Goal: Task Accomplishment & Management: Manage account settings

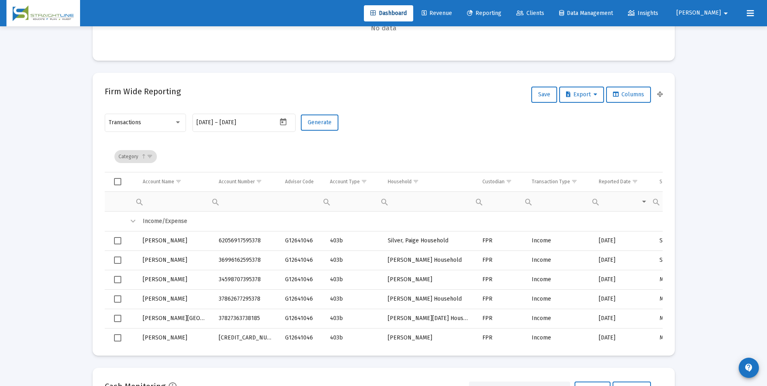
scroll to position [243, 0]
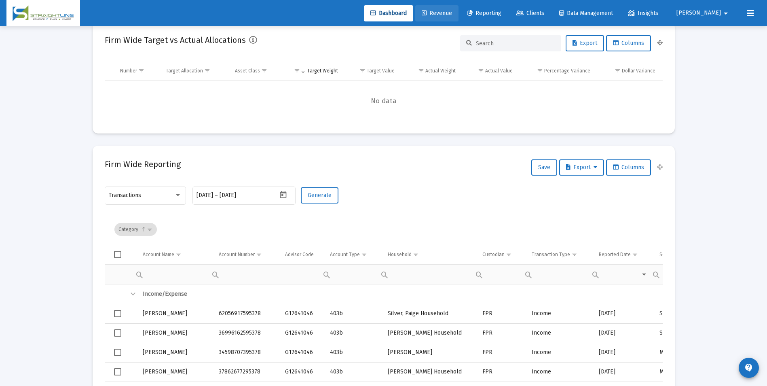
click at [454, 19] on link "Revenue" at bounding box center [436, 13] width 43 height 16
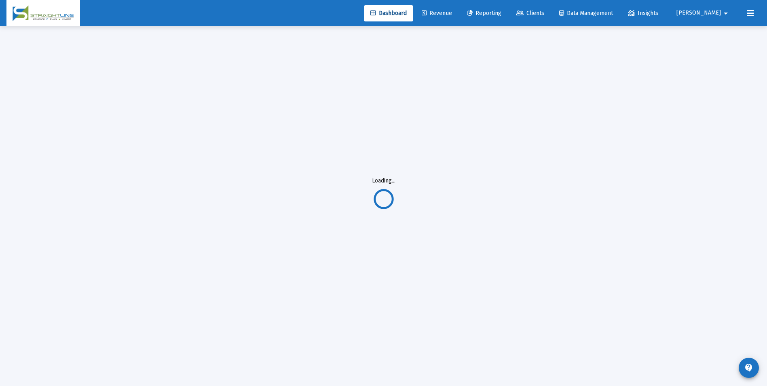
click at [452, 15] on span "Revenue" at bounding box center [437, 13] width 30 height 7
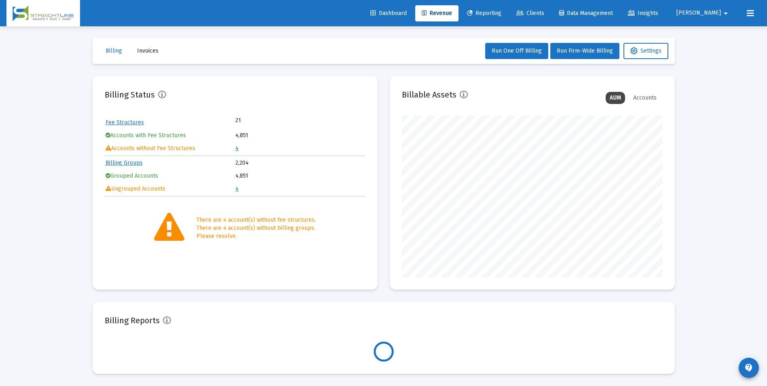
scroll to position [162, 261]
click at [237, 150] on link "4" at bounding box center [236, 148] width 3 height 7
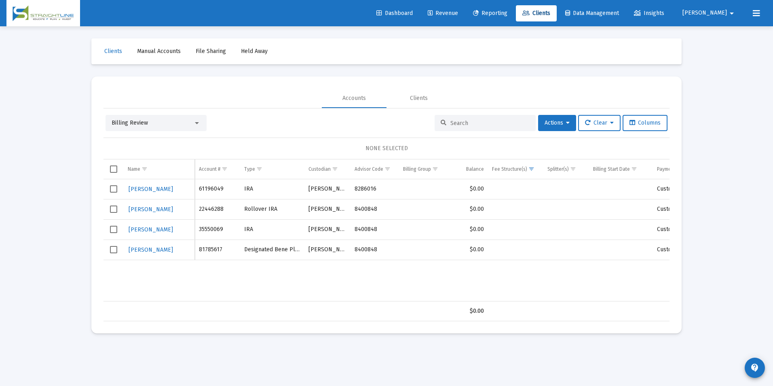
click at [135, 122] on span "Billing Review" at bounding box center [130, 122] width 36 height 7
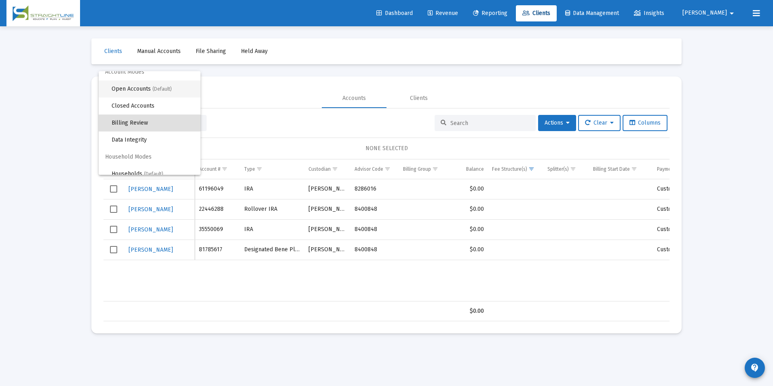
click at [139, 91] on span "Open Accounts (Default)" at bounding box center [153, 88] width 82 height 17
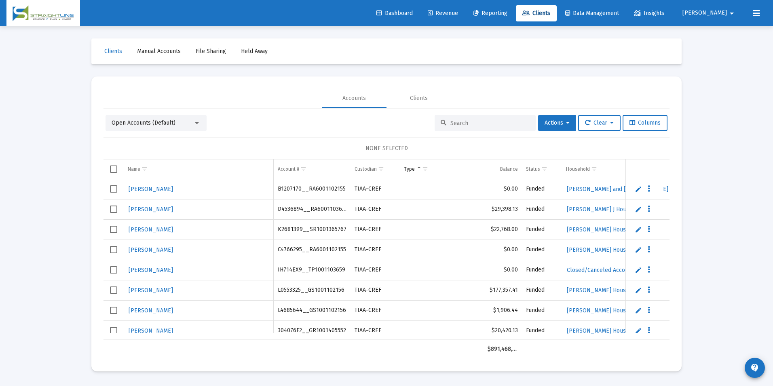
click at [528, 122] on div at bounding box center [484, 123] width 101 height 16
click at [472, 127] on div at bounding box center [484, 123] width 101 height 16
click at [483, 117] on div at bounding box center [484, 123] width 101 height 16
click at [479, 121] on input at bounding box center [489, 123] width 79 height 7
paste input "33097617"
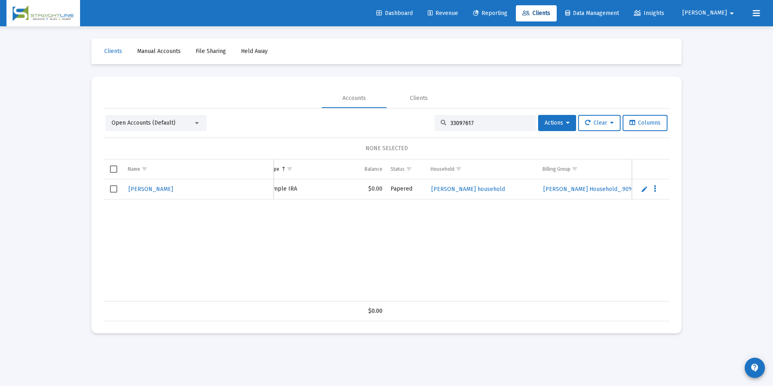
scroll to position [0, 147]
type input "33097617"
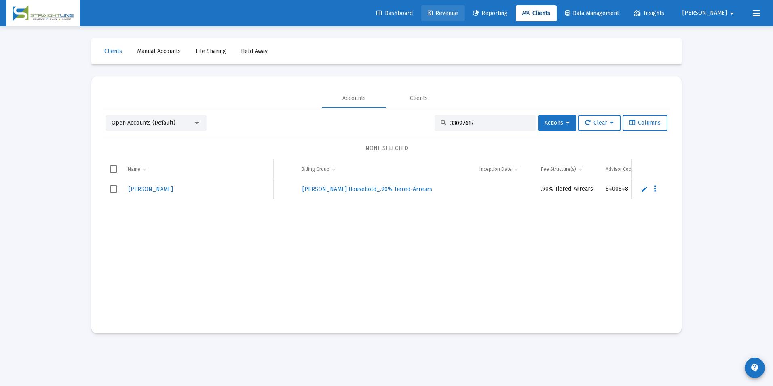
click at [455, 18] on link "Revenue" at bounding box center [442, 13] width 43 height 16
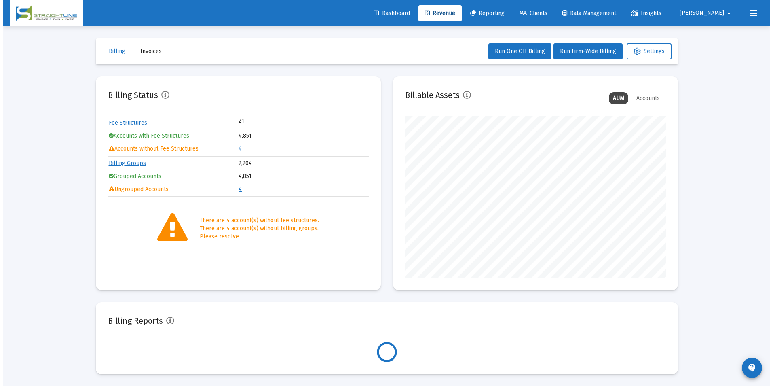
scroll to position [162, 261]
click at [240, 150] on td "4" at bounding box center [299, 149] width 129 height 12
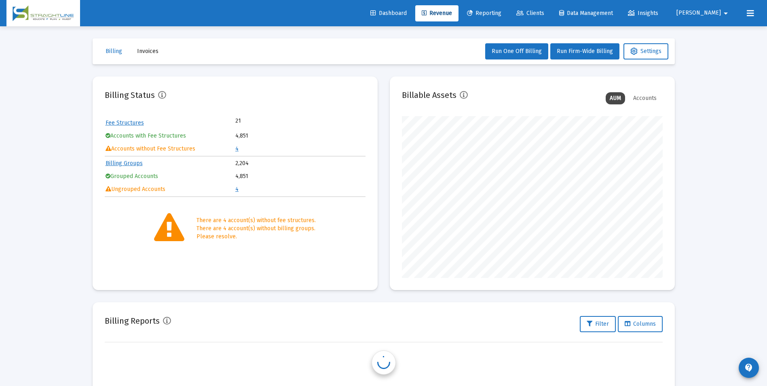
click at [236, 149] on link "4" at bounding box center [236, 148] width 3 height 7
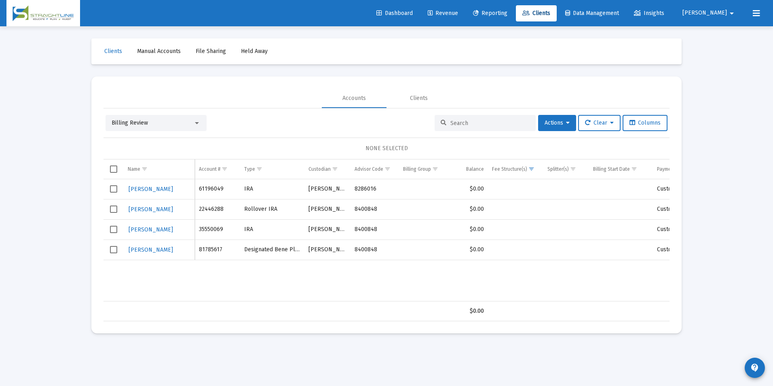
click at [168, 127] on div "Billing Review" at bounding box center [153, 123] width 82 height 8
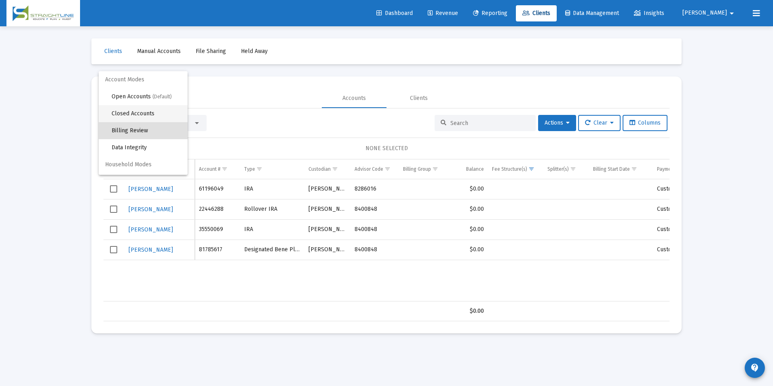
scroll to position [8, 0]
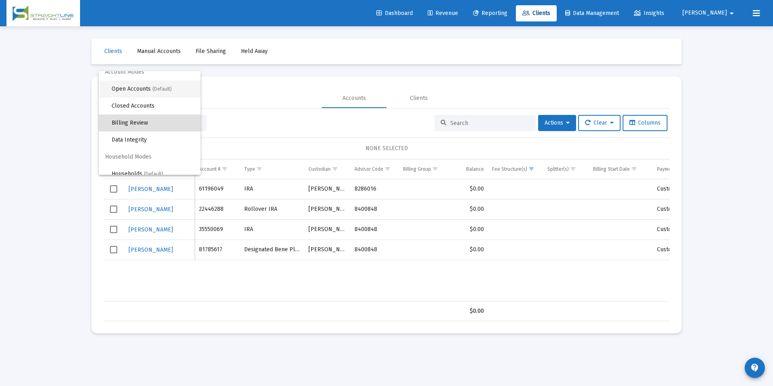
click at [158, 93] on span "Open Accounts (Default)" at bounding box center [153, 88] width 82 height 17
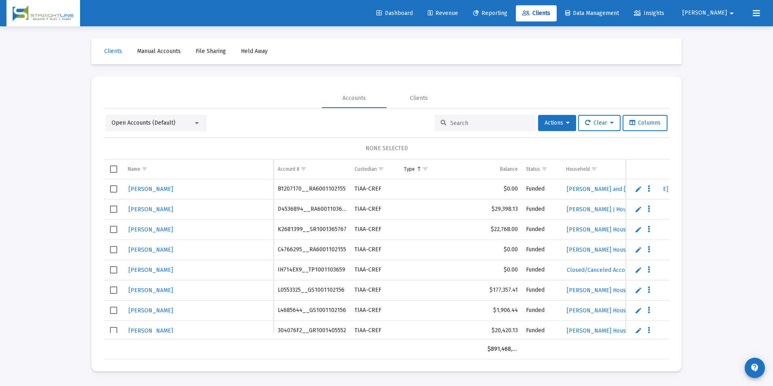
click at [473, 124] on input at bounding box center [489, 123] width 79 height 7
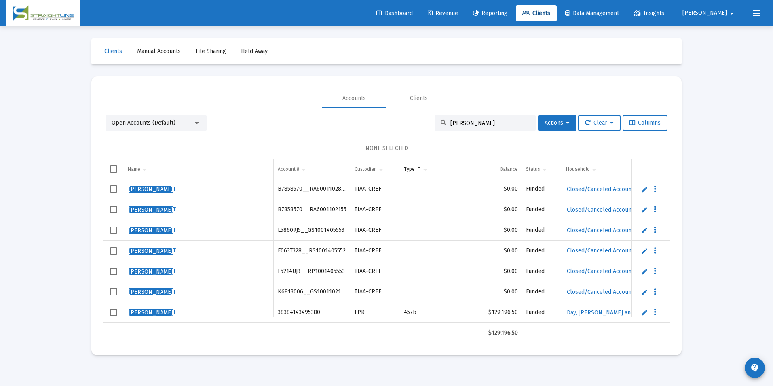
drag, startPoint x: 477, startPoint y: 126, endPoint x: 422, endPoint y: 126, distance: 55.0
click at [422, 126] on div "Open Accounts (Default) [PERSON_NAME] Actions Clear Columns" at bounding box center [386, 123] width 562 height 16
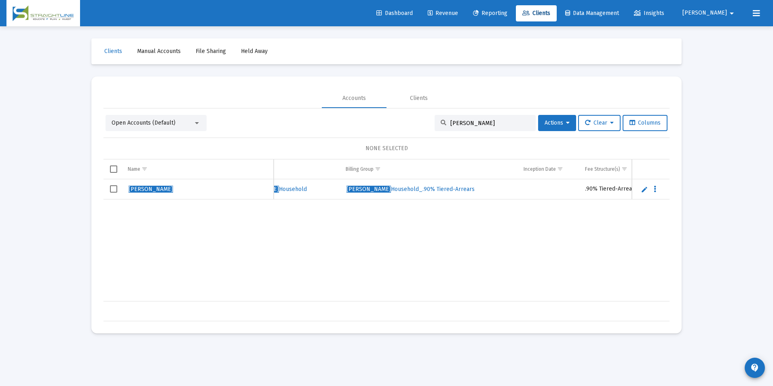
scroll to position [0, 342]
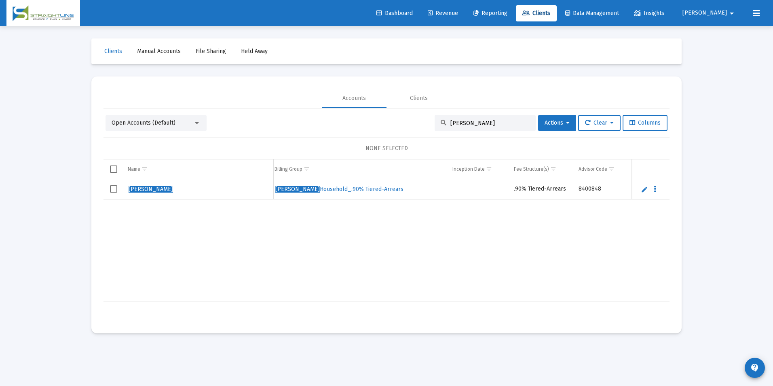
drag, startPoint x: 500, startPoint y: 123, endPoint x: 419, endPoint y: 119, distance: 80.9
click at [419, 120] on div "Open Accounts (Default) [PERSON_NAME] Actions Clear Columns" at bounding box center [386, 123] width 562 height 16
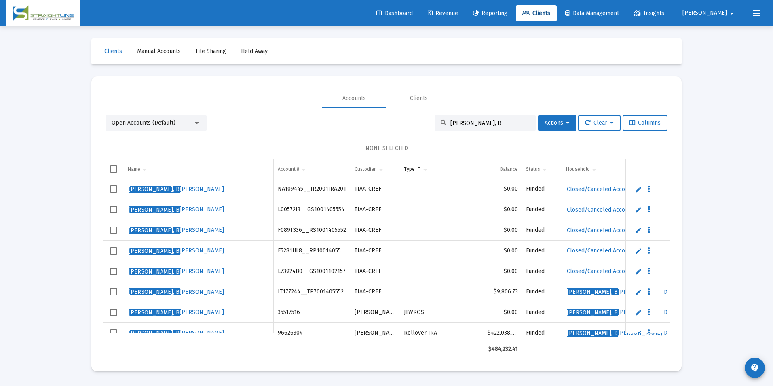
drag, startPoint x: 478, startPoint y: 119, endPoint x: 391, endPoint y: 114, distance: 87.4
click at [391, 114] on div "Open Accounts (Default) [PERSON_NAME], B Actions Clear Columns NONE SELECTED Na…" at bounding box center [386, 233] width 566 height 251
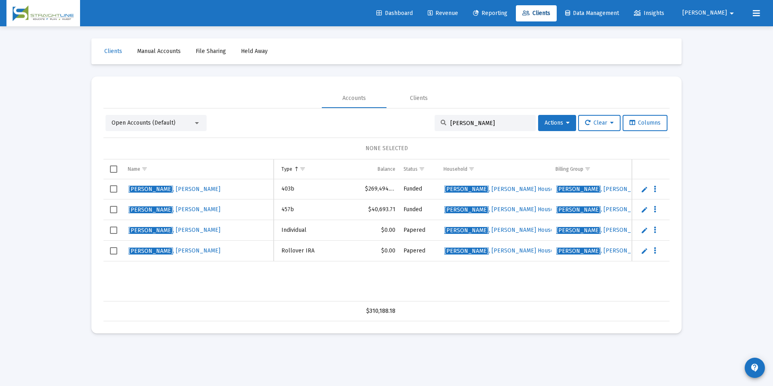
scroll to position [0, 88]
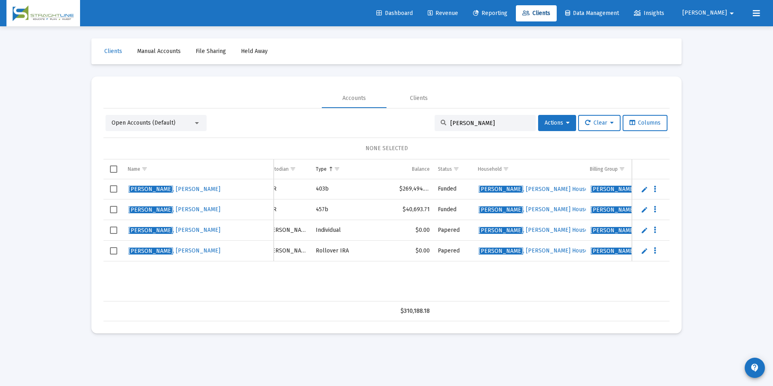
drag, startPoint x: 462, startPoint y: 125, endPoint x: 413, endPoint y: 120, distance: 49.9
click at [413, 120] on div "Open Accounts (Default) [PERSON_NAME] Actions Clear Columns" at bounding box center [386, 123] width 562 height 16
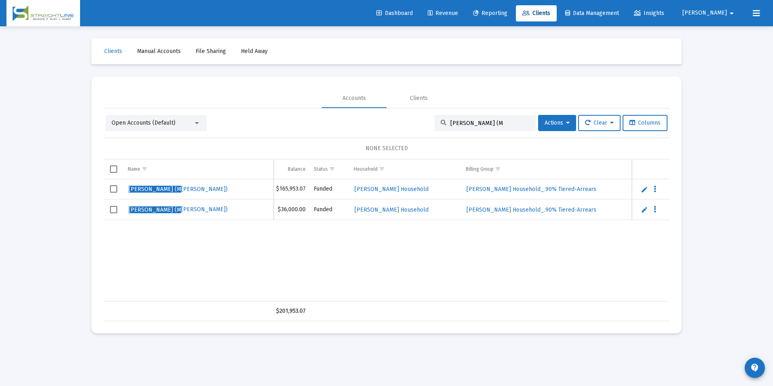
scroll to position [0, 236]
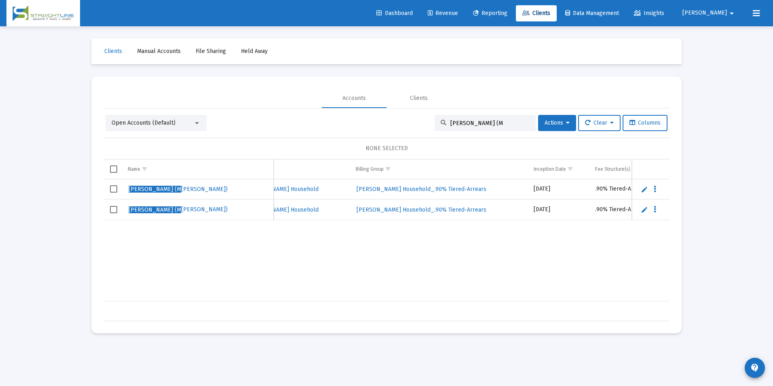
drag, startPoint x: 487, startPoint y: 124, endPoint x: 434, endPoint y: 113, distance: 54.1
click at [434, 113] on div "Open Accounts (Default) [PERSON_NAME] (M Actions Clear Columns NONE SELECTED Na…" at bounding box center [386, 214] width 566 height 213
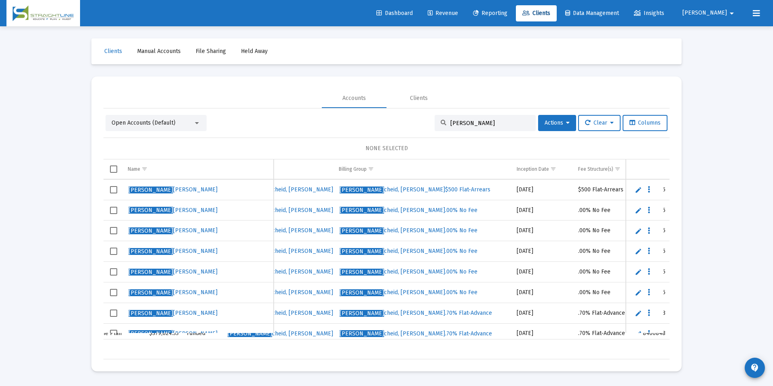
click at [490, 117] on div "[PERSON_NAME]" at bounding box center [484, 123] width 101 height 16
drag, startPoint x: 484, startPoint y: 120, endPoint x: 424, endPoint y: 127, distance: 60.2
click at [424, 127] on div "Open Accounts (Default) [PERSON_NAME] Actions Clear Columns" at bounding box center [386, 123] width 562 height 16
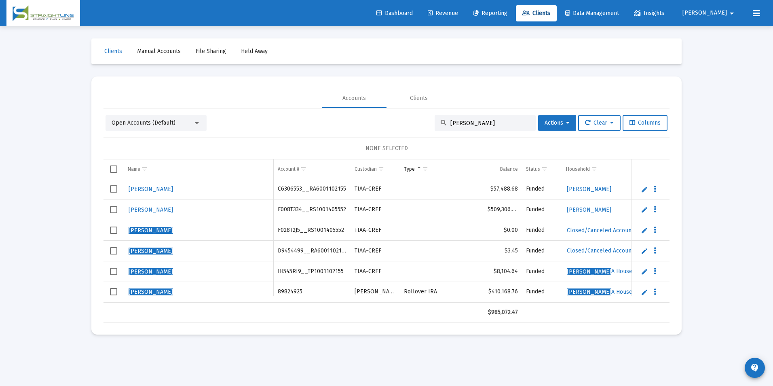
drag, startPoint x: 496, startPoint y: 124, endPoint x: 407, endPoint y: 119, distance: 88.6
click at [407, 119] on div "Open Accounts (Default) [PERSON_NAME] Actions Clear Columns" at bounding box center [386, 123] width 562 height 16
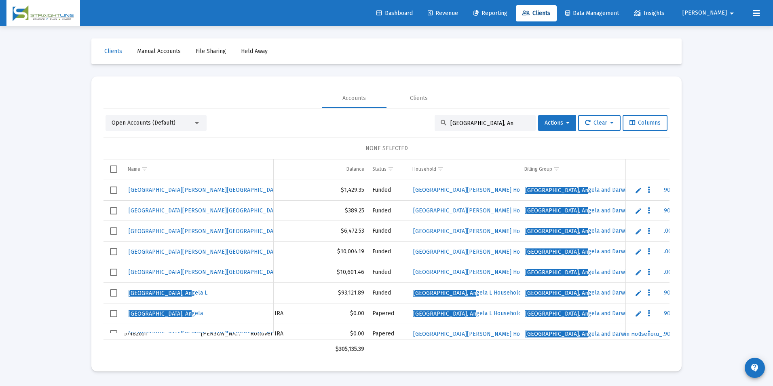
scroll to position [81, 188]
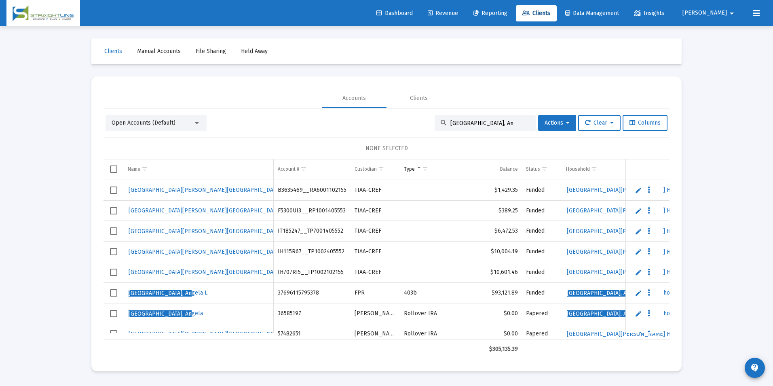
click at [481, 125] on input "[GEOGRAPHIC_DATA], An" at bounding box center [489, 123] width 79 height 7
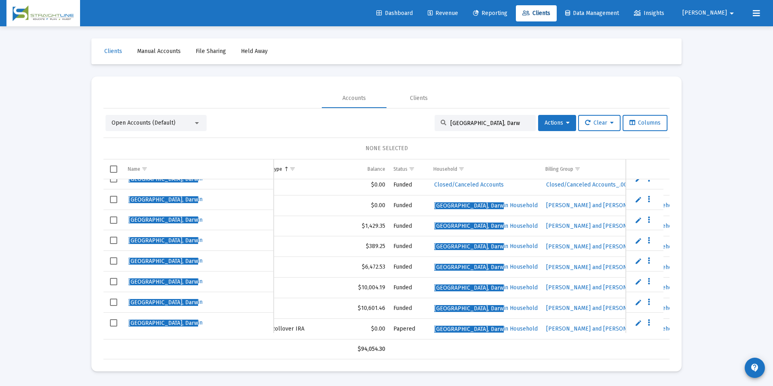
scroll to position [31, 154]
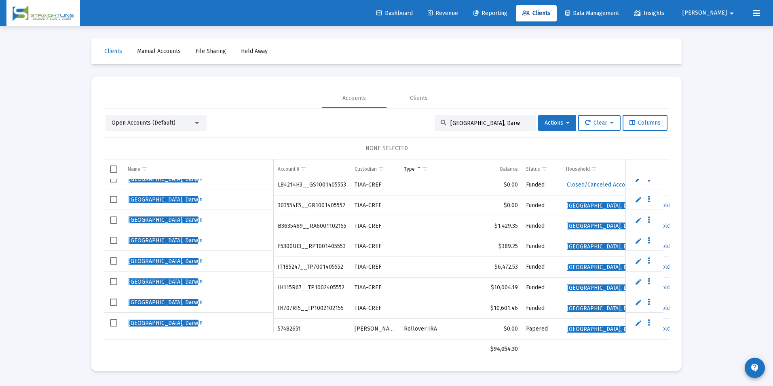
drag, startPoint x: 485, startPoint y: 122, endPoint x: 399, endPoint y: 125, distance: 86.1
click at [399, 125] on div "Open Accounts (Default) Meirndorf, Darw Actions Clear Columns" at bounding box center [386, 123] width 562 height 16
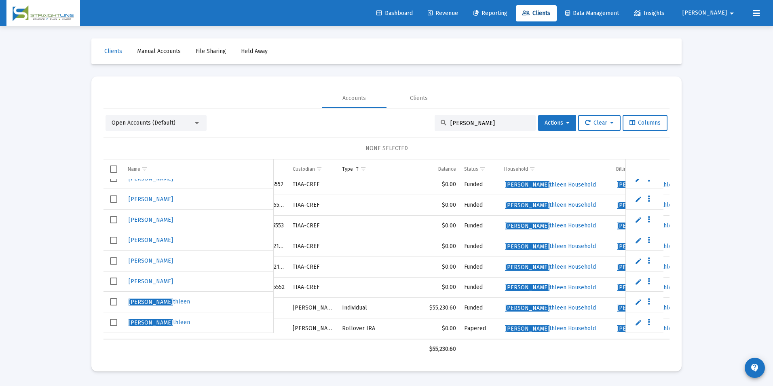
scroll to position [11, 139]
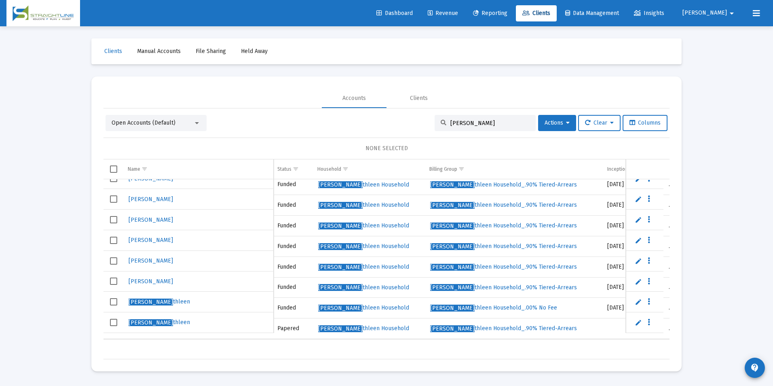
drag, startPoint x: 489, startPoint y: 125, endPoint x: 415, endPoint y: 119, distance: 74.2
click at [415, 119] on div "Open Accounts (Default) [PERSON_NAME] Actions Clear Columns" at bounding box center [386, 123] width 562 height 16
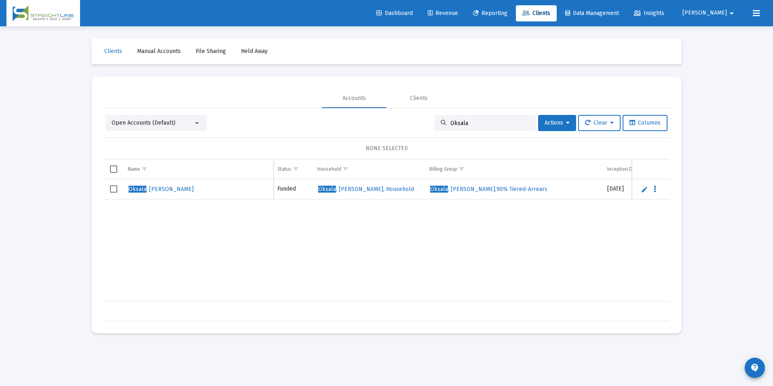
drag, startPoint x: 498, startPoint y: 125, endPoint x: 390, endPoint y: 106, distance: 110.0
click at [390, 106] on mat-tab-group "Accounts Clients Open Accounts (Default) Oksala Actions Clear Columns NONE SELE…" at bounding box center [386, 205] width 566 height 232
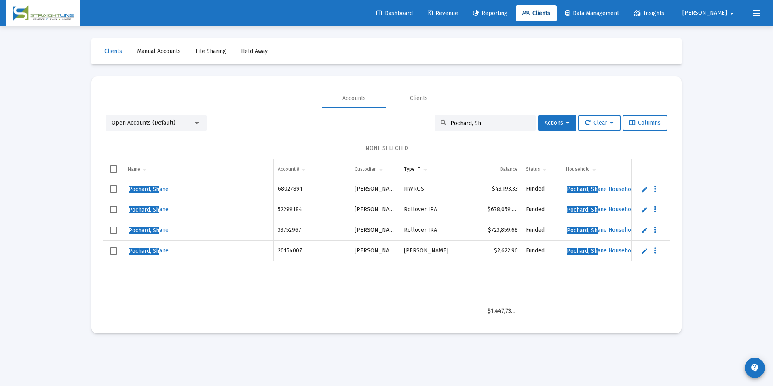
scroll to position [0, 326]
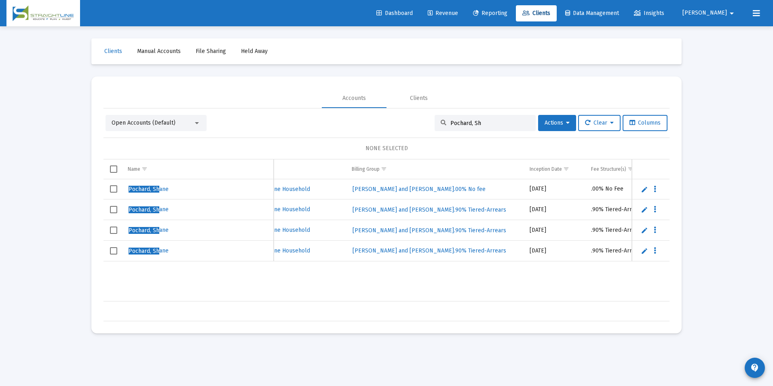
drag, startPoint x: 479, startPoint y: 124, endPoint x: 430, endPoint y: 116, distance: 49.5
click at [434, 116] on div "Pochard, Sh" at bounding box center [484, 123] width 101 height 16
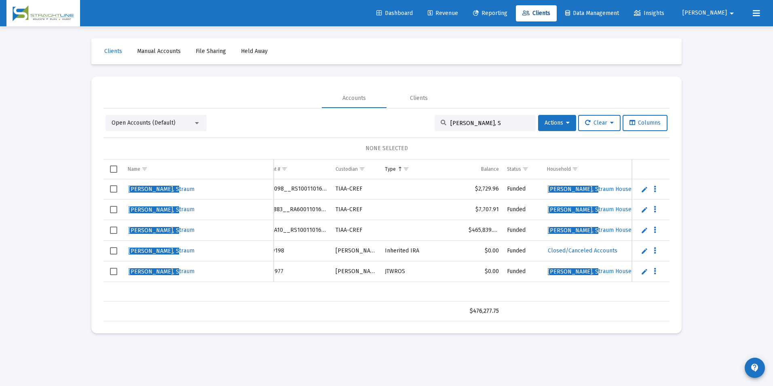
scroll to position [0, 0]
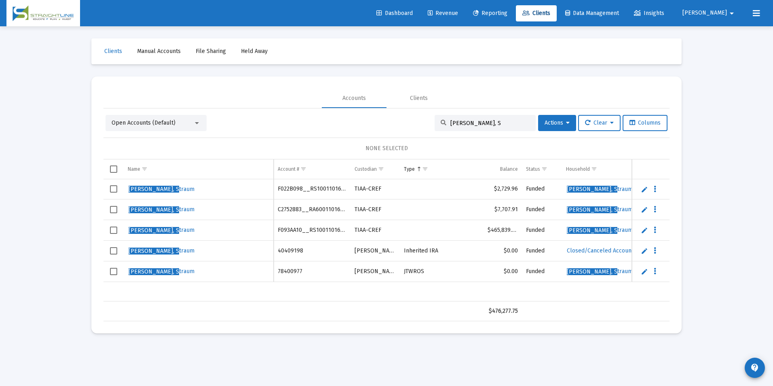
click at [225, 308] on td "Data grid" at bounding box center [199, 310] width 150 height 19
drag, startPoint x: 334, startPoint y: 356, endPoint x: 331, endPoint y: 342, distance: 14.1
click at [334, 356] on mat-sidenav-content "Loading... Clients Manual Accounts File Sharing Held Away Accounts Clients Open…" at bounding box center [386, 193] width 606 height 386
click at [498, 119] on div "[PERSON_NAME], S" at bounding box center [484, 123] width 101 height 16
drag, startPoint x: 490, startPoint y: 122, endPoint x: 422, endPoint y: 123, distance: 68.7
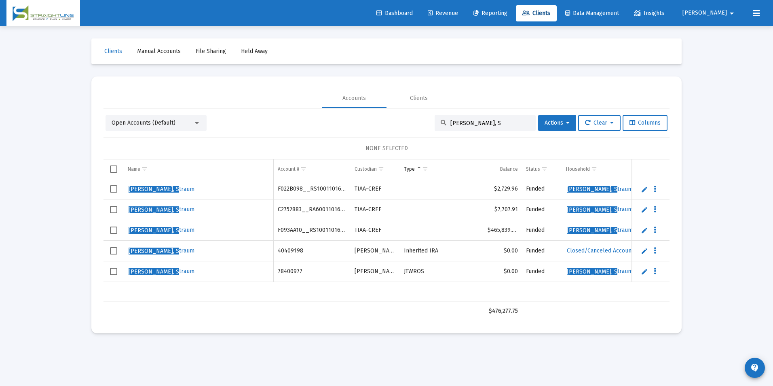
click at [422, 123] on div "Open Accounts (Default) [PERSON_NAME], S Actions Clear Columns" at bounding box center [386, 123] width 562 height 16
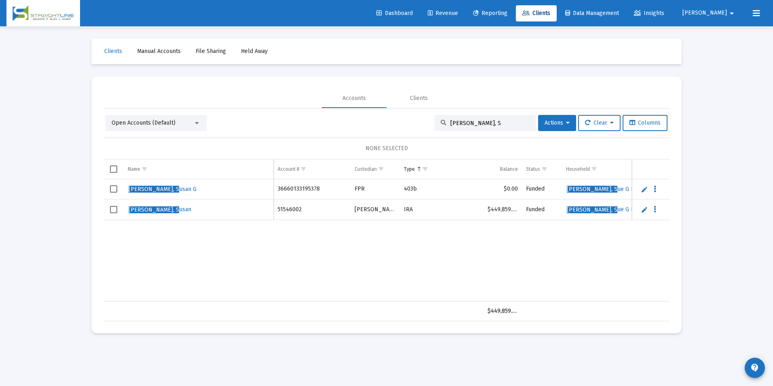
type input "[PERSON_NAME], S"
click at [205, 248] on div "[PERSON_NAME], S usan G 36660133195378 FPR 403b $0.00 Funded [PERSON_NAME], S u…" at bounding box center [687, 240] width 1168 height 122
click at [111, 191] on span "Select row" at bounding box center [113, 188] width 7 height 7
click at [561, 131] on div "Open Accounts (Default) [PERSON_NAME], S Actions Clear Columns 1 ACCOUNT SELECT…" at bounding box center [386, 218] width 566 height 206
click at [561, 127] on button "Actions" at bounding box center [557, 123] width 38 height 16
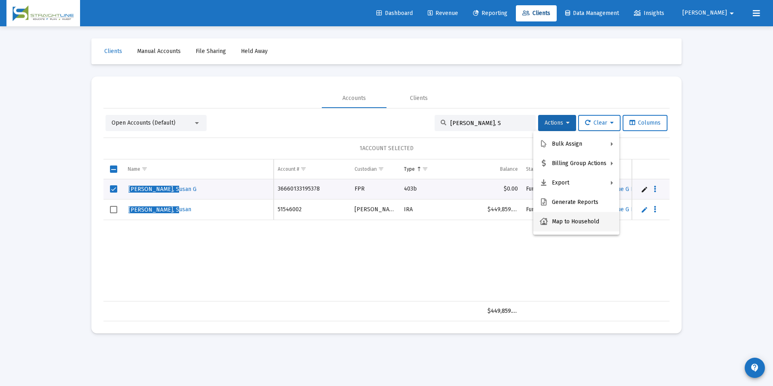
click at [558, 221] on button "Map to Household" at bounding box center [576, 221] width 86 height 19
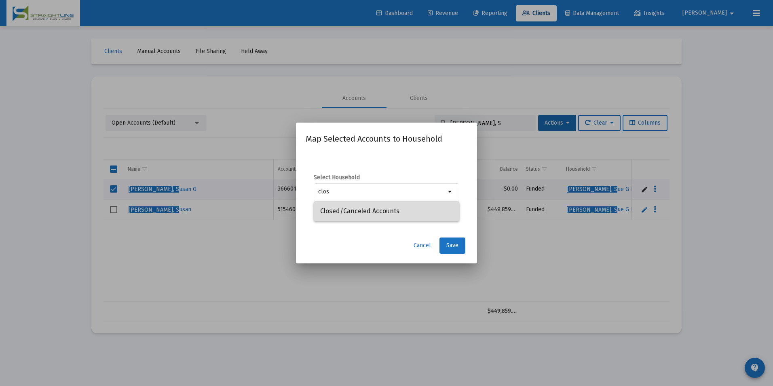
click at [415, 216] on span "Closed/Canceled Accounts" at bounding box center [386, 210] width 133 height 19
type input "Closed/Canceled Accounts"
click at [458, 251] on button "Save" at bounding box center [452, 245] width 26 height 16
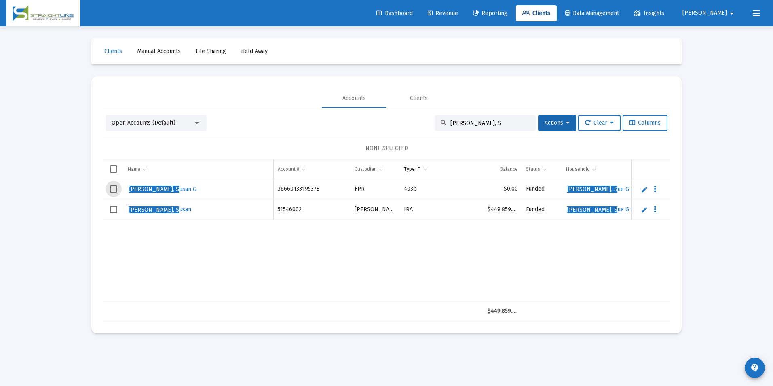
click at [112, 187] on span "Select row" at bounding box center [113, 188] width 7 height 7
click at [552, 127] on button "Actions" at bounding box center [557, 123] width 38 height 16
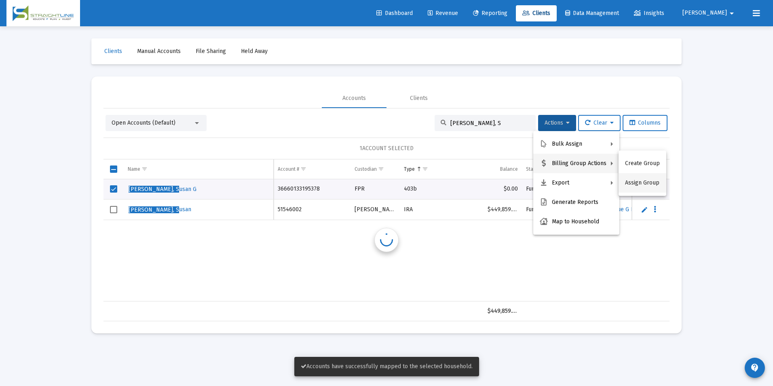
click at [623, 183] on button "Assign Group" at bounding box center [642, 182] width 48 height 19
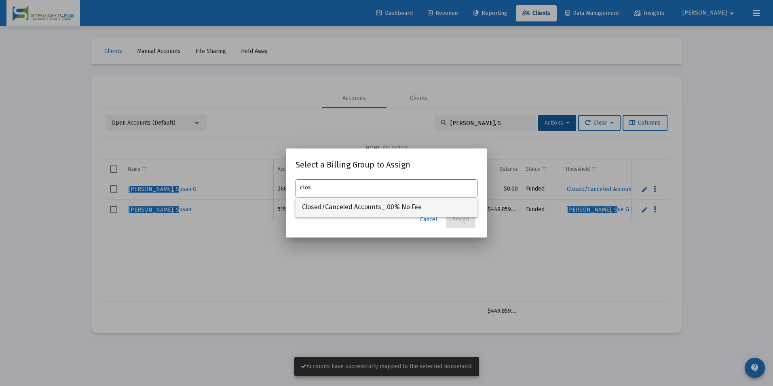
click at [406, 202] on span "Closed/Canceled Accounts_.00% No Fee" at bounding box center [386, 206] width 169 height 19
type input "Closed/Canceled Accounts_.00% No Fee"
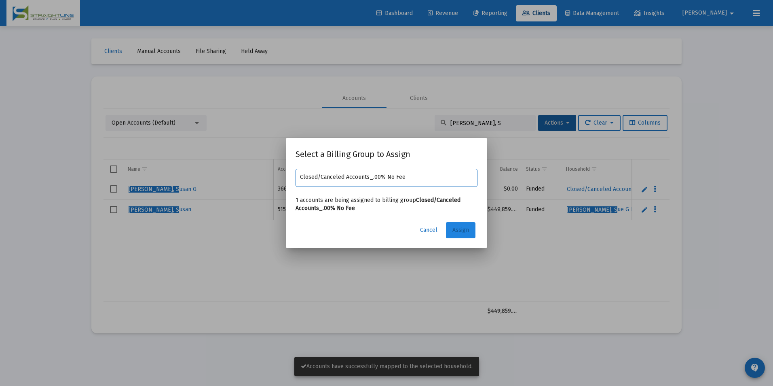
click at [459, 232] on span "Assign" at bounding box center [460, 229] width 17 height 7
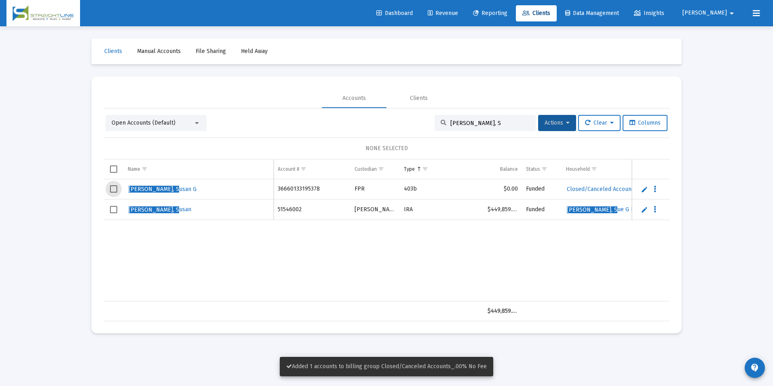
click at [115, 186] on span "Select row" at bounding box center [113, 188] width 7 height 7
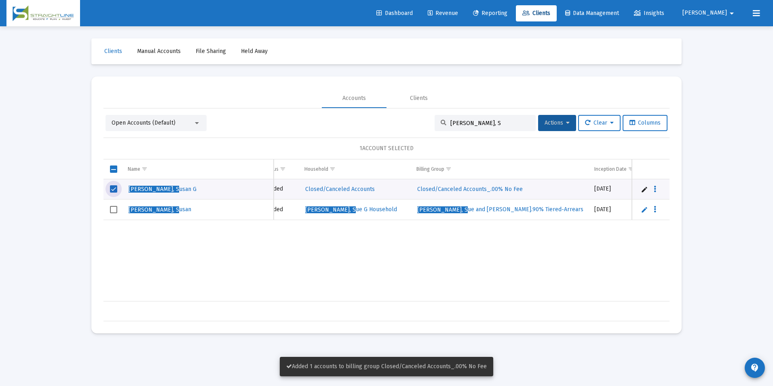
scroll to position [0, 324]
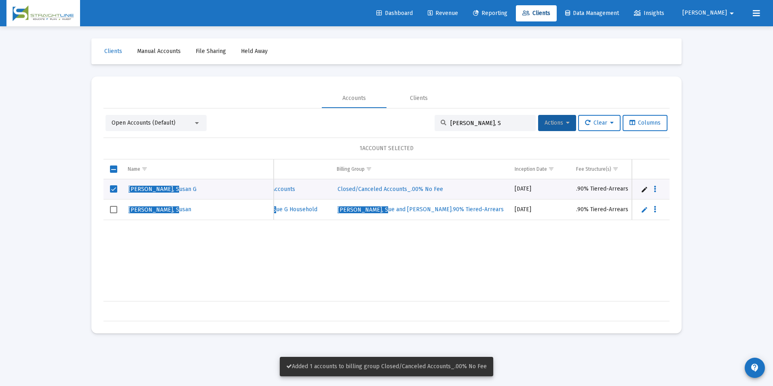
click at [550, 121] on span "Actions" at bounding box center [556, 122] width 25 height 7
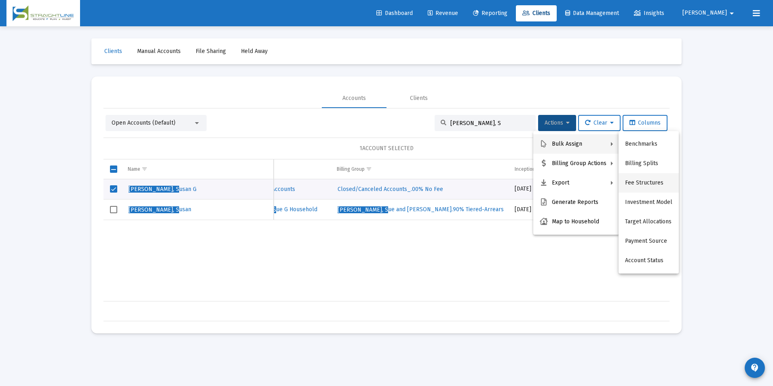
click at [651, 179] on button "Fee Structures" at bounding box center [648, 182] width 60 height 19
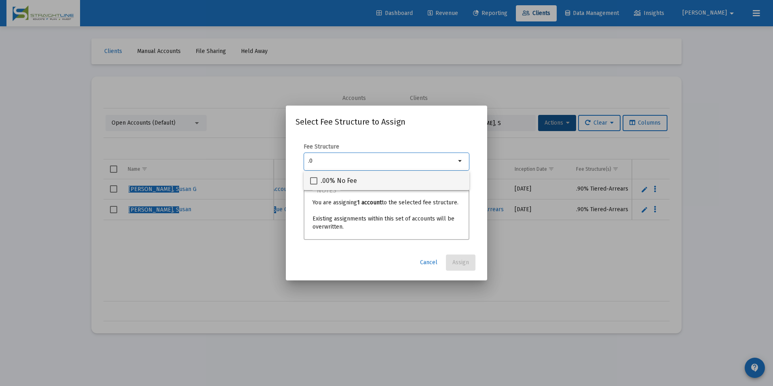
type input ".0"
click at [346, 186] on mat-checkbox ".00% No Fee" at bounding box center [333, 180] width 47 height 19
click at [308, 182] on mat-option ".00% No Fee" at bounding box center [387, 180] width 166 height 19
checkbox input "true"
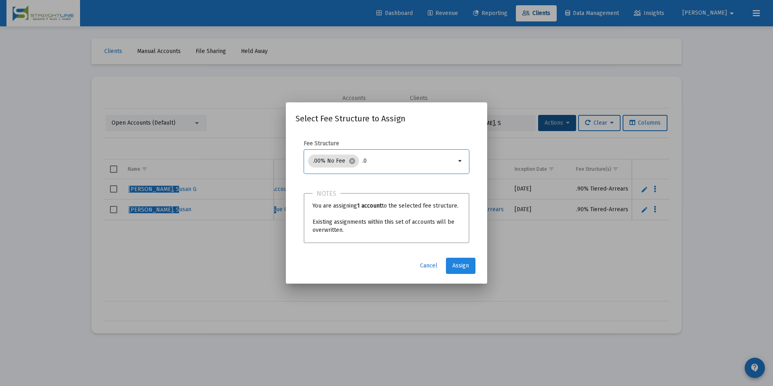
type input "."
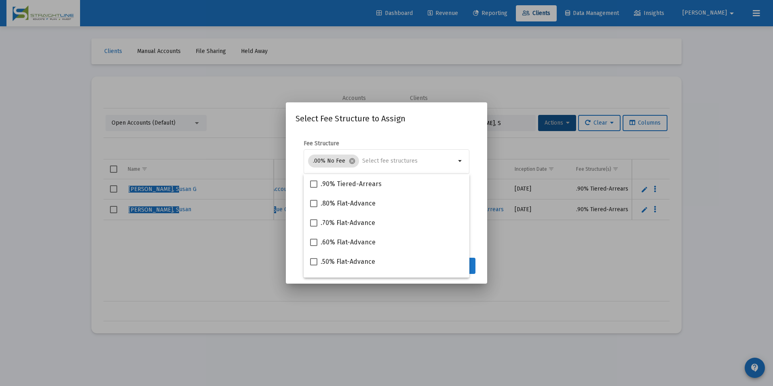
click at [473, 264] on button "Assign" at bounding box center [461, 265] width 30 height 16
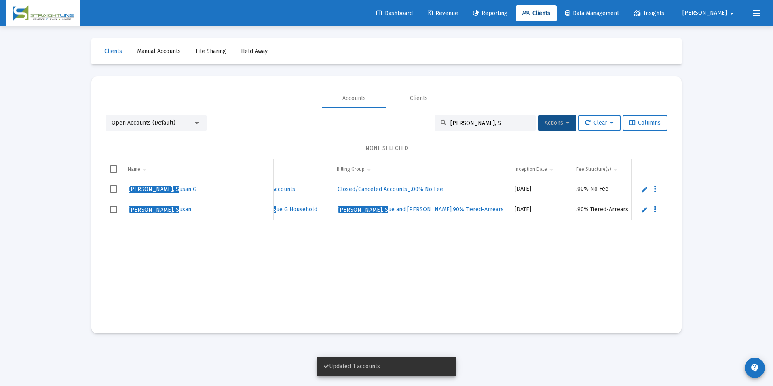
scroll to position [0, 0]
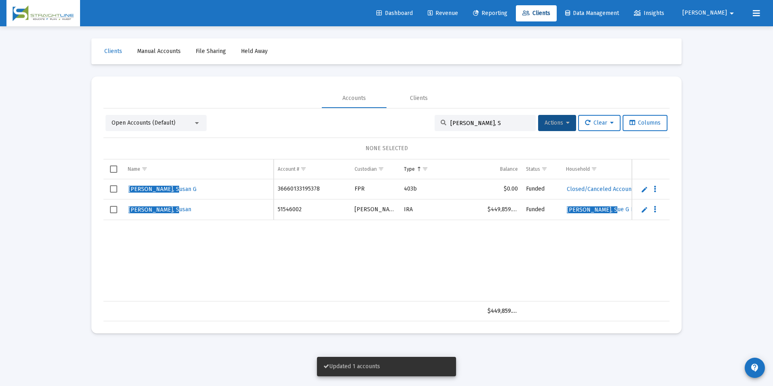
click at [281, 193] on td "36660133195378" at bounding box center [312, 189] width 77 height 20
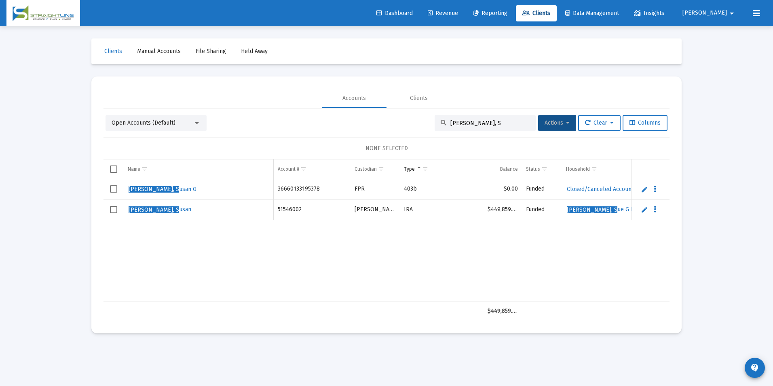
copy td "36660133195378"
click at [137, 267] on div "[PERSON_NAME], S usan G 36660133195378 FPR 403b $0.00 Funded Closed/Canceled Ac…" at bounding box center [687, 240] width 1168 height 122
click at [198, 257] on div "[PERSON_NAME], S usan G 36660133195378 FPR 403b $0.00 Funded Closed/Canceled Ac…" at bounding box center [687, 240] width 1168 height 122
click at [123, 259] on div "[PERSON_NAME], S usan G 36660133195378 FPR 403b $0.00 Funded Closed/Canceled Ac…" at bounding box center [687, 240] width 1168 height 122
click at [458, 16] on span "Revenue" at bounding box center [443, 13] width 30 height 7
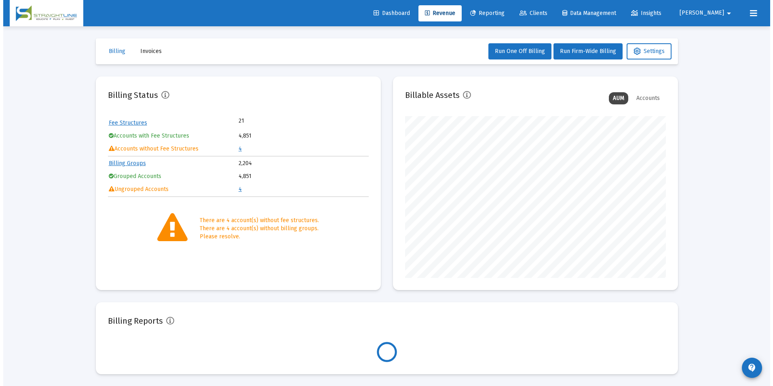
scroll to position [162, 261]
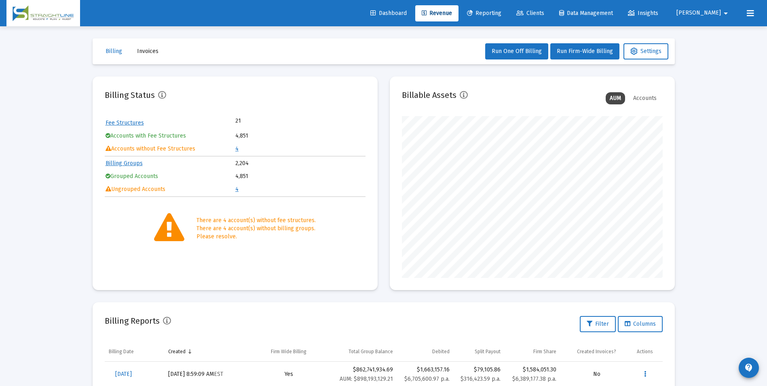
click at [236, 150] on link "4" at bounding box center [236, 148] width 3 height 7
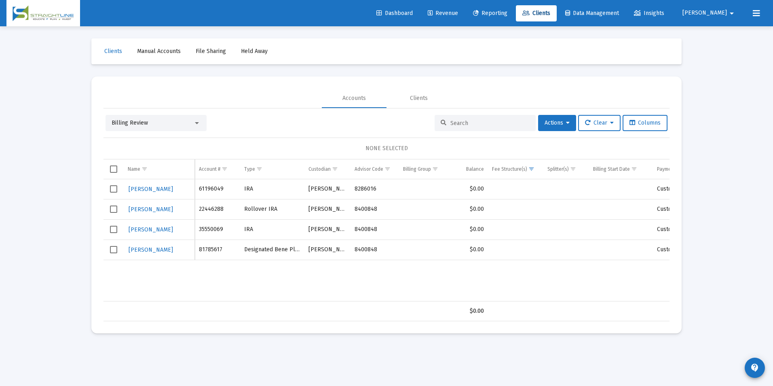
click at [174, 121] on div "Billing Review" at bounding box center [153, 123] width 82 height 8
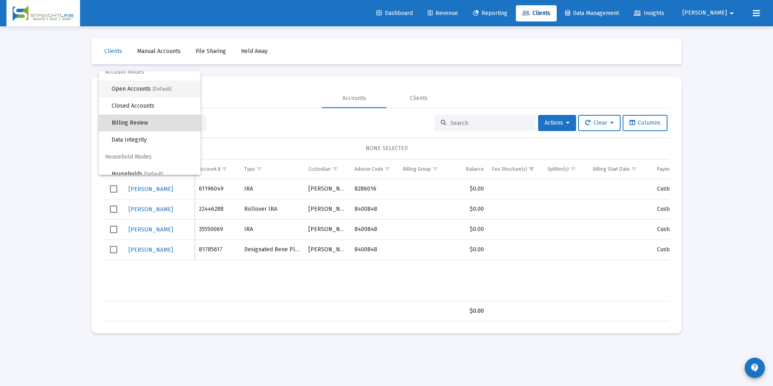
click at [166, 84] on span "Open Accounts (Default)" at bounding box center [153, 88] width 82 height 17
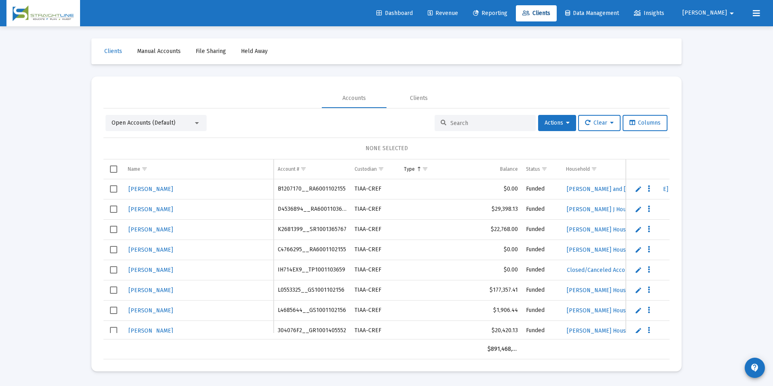
click at [487, 124] on input at bounding box center [489, 123] width 79 height 7
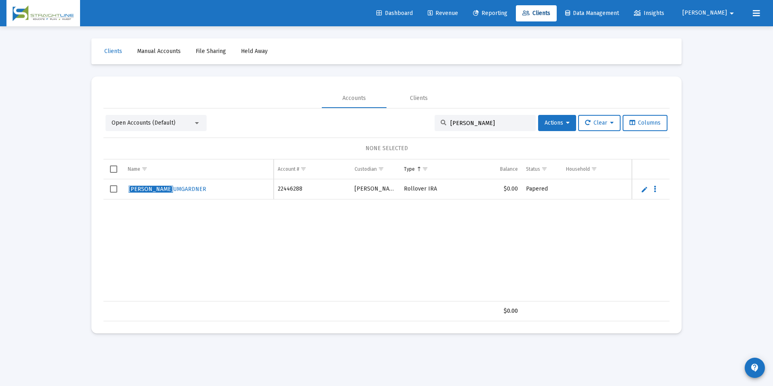
type input "[PERSON_NAME]"
click at [647, 191] on link "Edit" at bounding box center [644, 189] width 7 height 7
drag, startPoint x: 223, startPoint y: 195, endPoint x: 92, endPoint y: 241, distance: 138.7
click at [92, 241] on mat-card "Accounts Clients Open Accounts (Default) [PERSON_NAME] Actions Clear Columns NO…" at bounding box center [386, 204] width 590 height 257
click at [170, 192] on input "[PERSON_NAME]" at bounding box center [198, 192] width 141 height 19
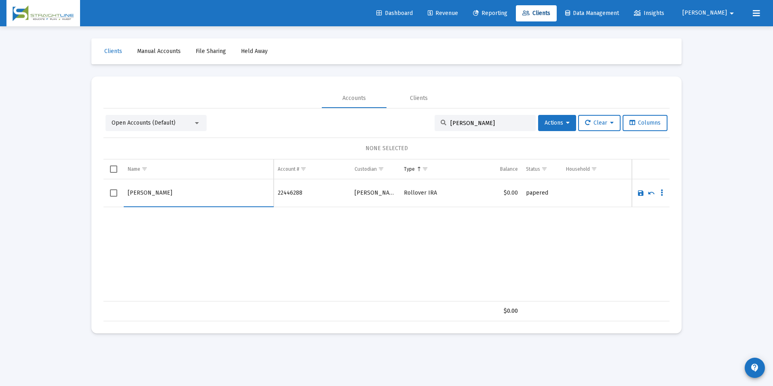
type input "[PERSON_NAME]"
click at [639, 192] on link "Save" at bounding box center [640, 192] width 7 height 7
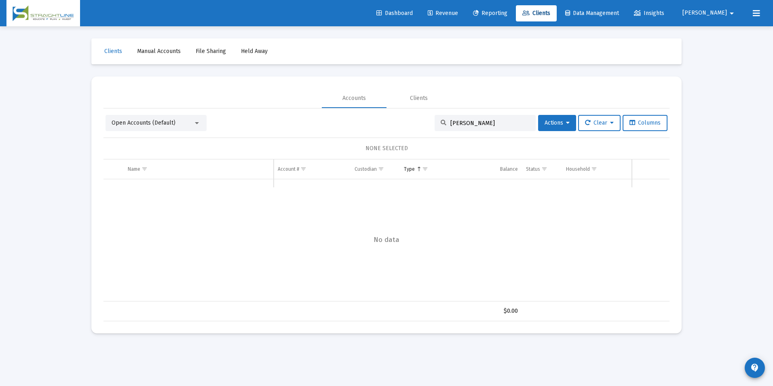
drag, startPoint x: 469, startPoint y: 123, endPoint x: 434, endPoint y: 125, distance: 34.8
click at [434, 125] on div "[PERSON_NAME]" at bounding box center [484, 123] width 101 height 16
type input "[PERSON_NAME], C"
click at [186, 124] on div "Open Accounts (Default)" at bounding box center [153, 123] width 82 height 8
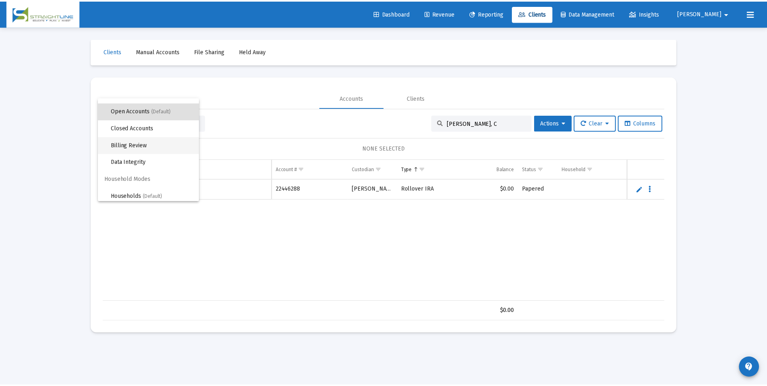
scroll to position [15, 0]
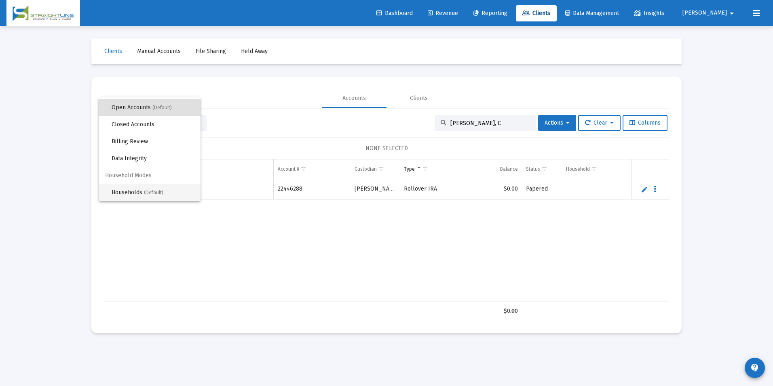
click at [164, 191] on span "Households (Default)" at bounding box center [153, 192] width 82 height 17
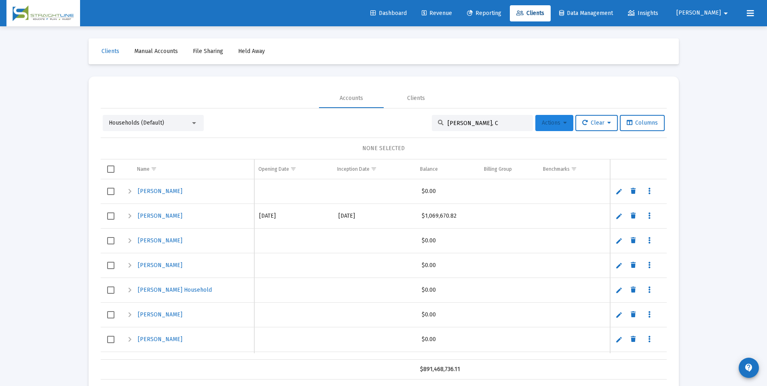
click at [542, 125] on span "Actions" at bounding box center [554, 122] width 25 height 7
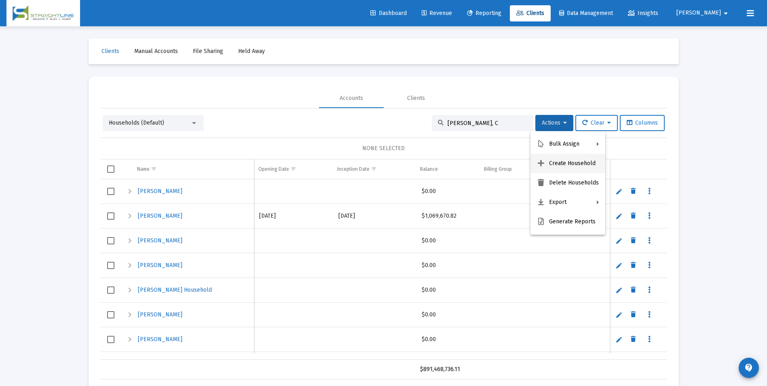
click at [550, 158] on button "Create Household" at bounding box center [567, 163] width 75 height 19
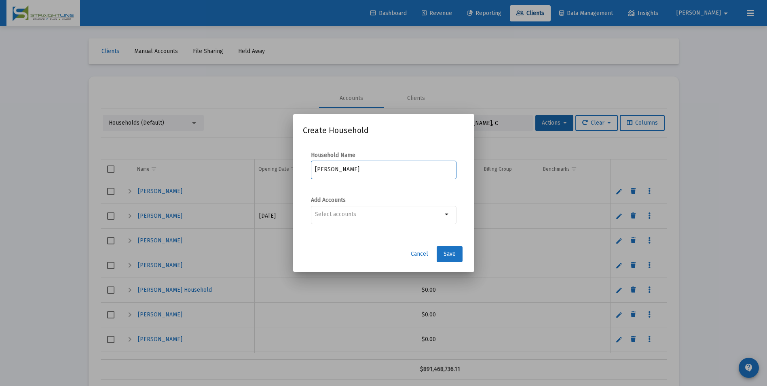
type input "[PERSON_NAME]"
click at [413, 226] on div "arrow_drop_down" at bounding box center [384, 219] width 146 height 26
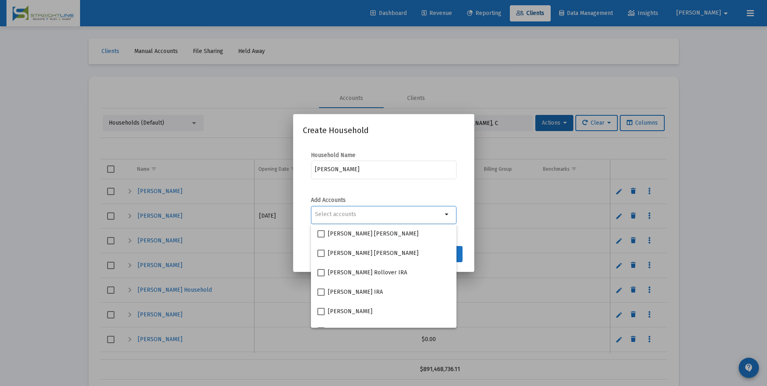
click at [422, 218] on div "Selection" at bounding box center [378, 214] width 131 height 10
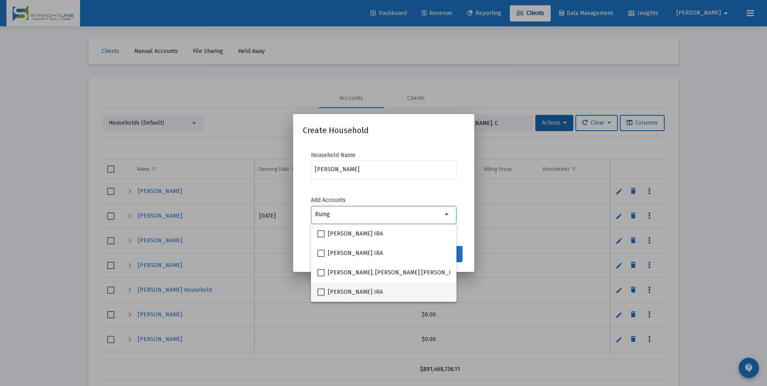
type input "Bumg"
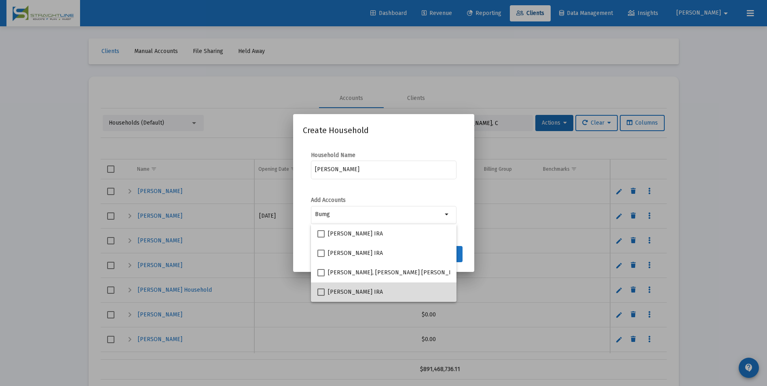
click at [381, 282] on mat-checkbox "[PERSON_NAME] IRA" at bounding box center [349, 291] width 65 height 19
click at [377, 286] on mat-checkbox "[PERSON_NAME] IRA" at bounding box center [349, 291] width 65 height 19
click at [317, 296] on label "[PERSON_NAME] IRA" at bounding box center [349, 292] width 65 height 10
click at [321, 296] on input "[PERSON_NAME] IRA" at bounding box center [321, 295] width 0 height 0
checkbox input "true"
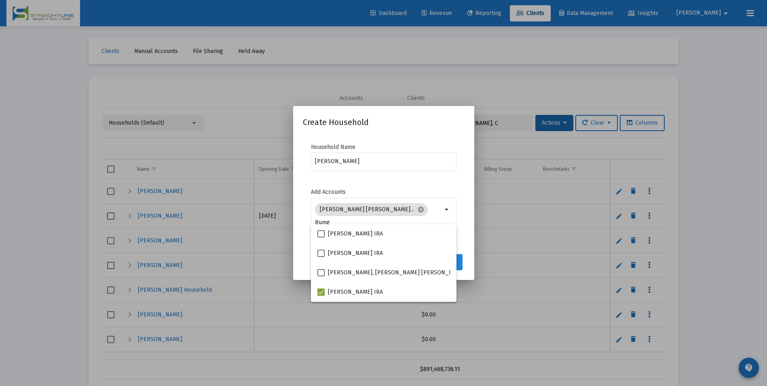
click at [461, 260] on button "Save" at bounding box center [450, 262] width 26 height 16
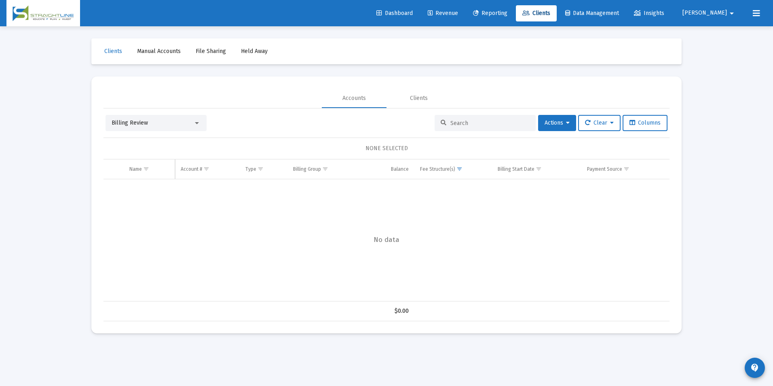
click at [138, 119] on div "Billing Review" at bounding box center [153, 123] width 82 height 8
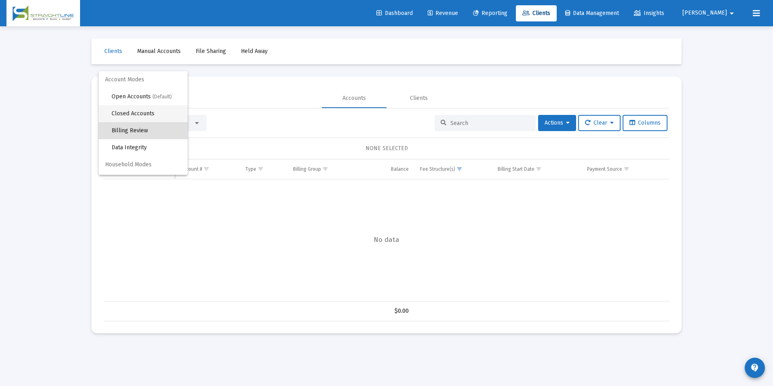
scroll to position [8, 0]
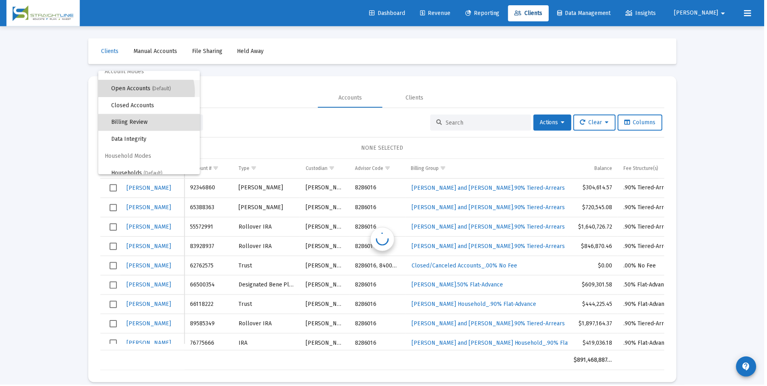
click at [142, 93] on span "Open Accounts (Default)" at bounding box center [153, 88] width 82 height 17
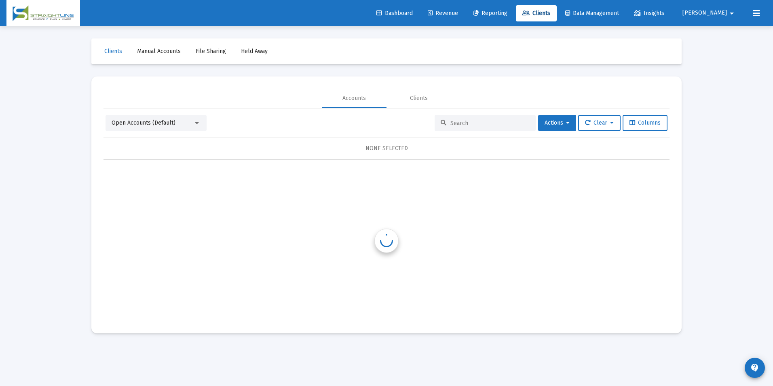
scroll to position [0, 0]
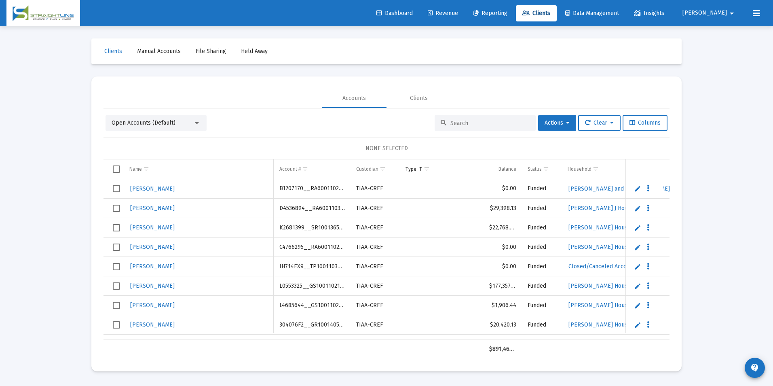
click at [456, 120] on input at bounding box center [489, 123] width 79 height 7
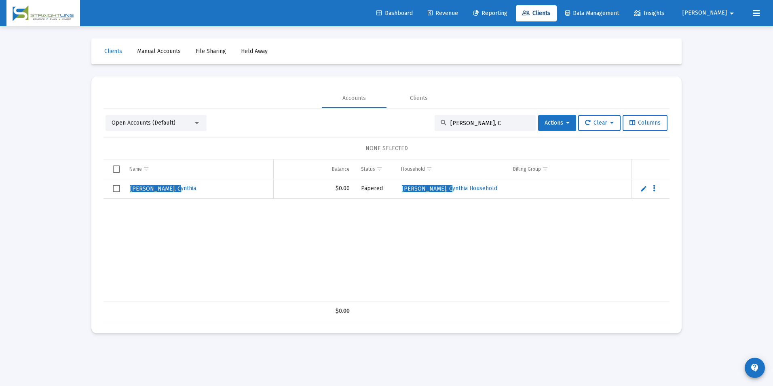
click at [500, 123] on input "[PERSON_NAME], C" at bounding box center [489, 123] width 79 height 7
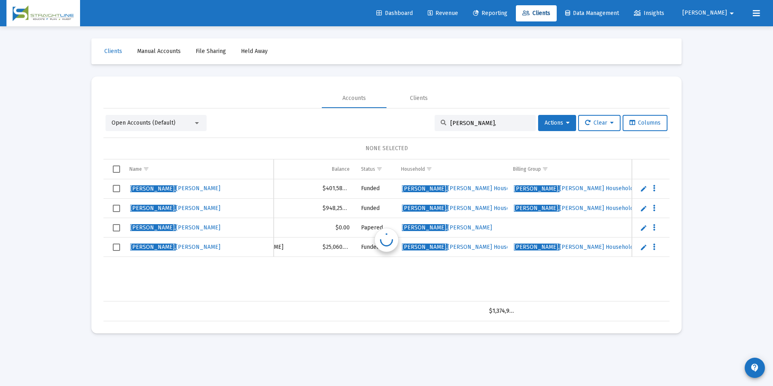
scroll to position [0, 167]
type input "[PERSON_NAME],"
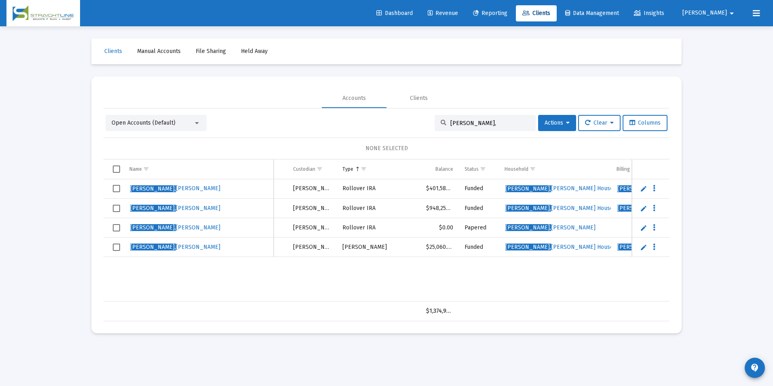
scroll to position [0, 69]
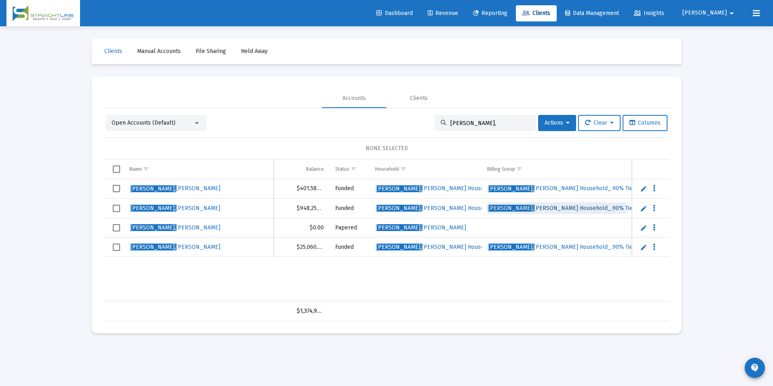
click at [546, 206] on span "Bumgardner, James H Household_.90% Tiered-Arrears" at bounding box center [575, 208] width 175 height 7
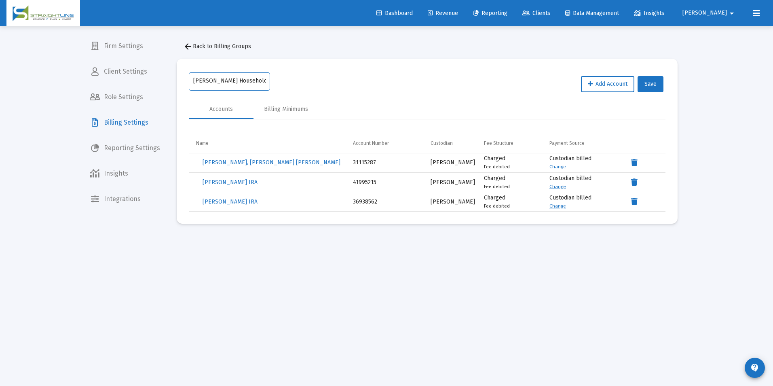
click at [228, 79] on input "Bumgardner, James H Household_.90% Tiered-Arrears" at bounding box center [229, 81] width 73 height 6
type input "Bumgardner, Cynthia and James H Household_.90% Tiered-Arrears"
click at [657, 81] on button "Save" at bounding box center [650, 84] width 26 height 16
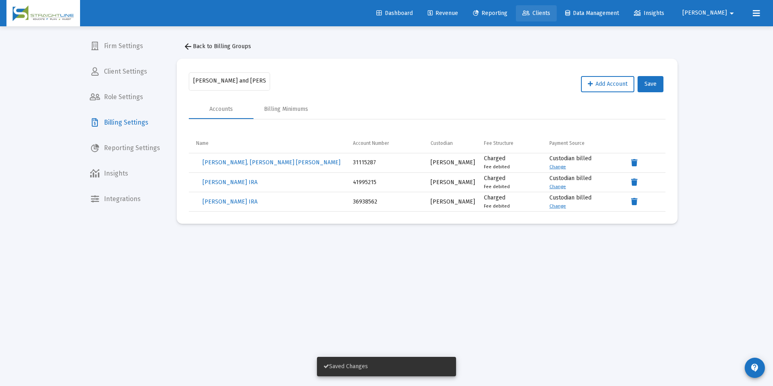
click at [557, 17] on link "Clients" at bounding box center [536, 13] width 41 height 16
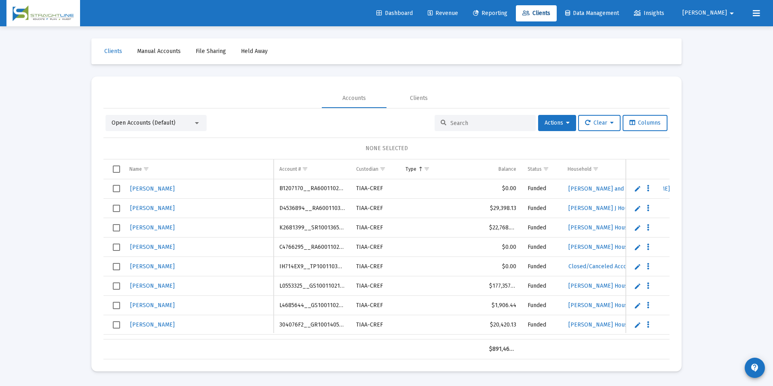
click at [480, 120] on input at bounding box center [489, 123] width 79 height 7
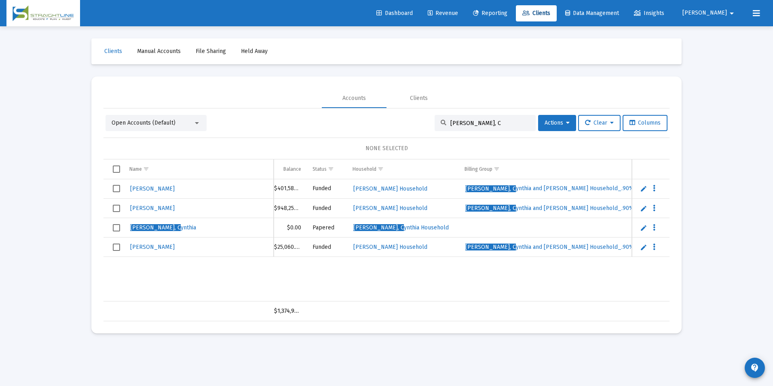
scroll to position [0, 264]
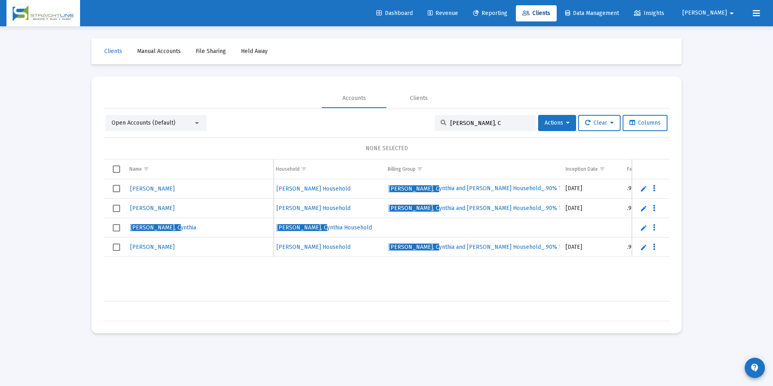
type input "[PERSON_NAME], C"
click at [114, 228] on span "Select row" at bounding box center [116, 227] width 7 height 7
click at [550, 117] on button "Actions" at bounding box center [557, 123] width 38 height 16
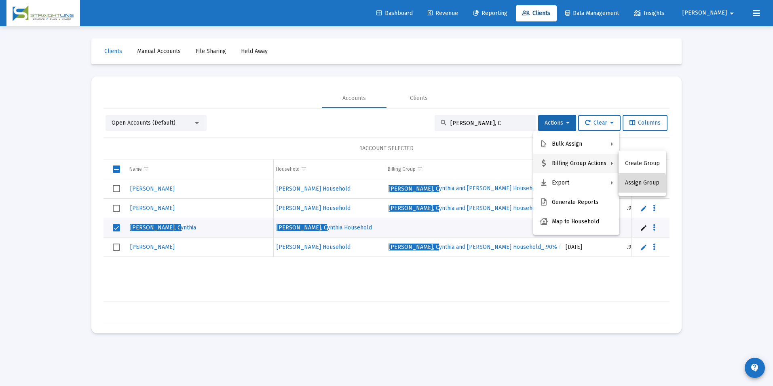
click at [639, 188] on button "Assign Group" at bounding box center [642, 182] width 48 height 19
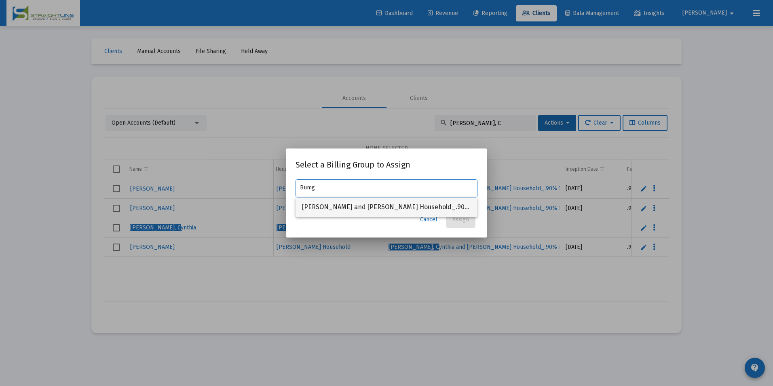
click at [373, 203] on span "Bumgardner, Cynthia and James H Household_.90% Tiered-Arrears" at bounding box center [386, 206] width 169 height 19
type input "Bumgardner, Cynthia and James H Household_.90% Tiered-Arrears"
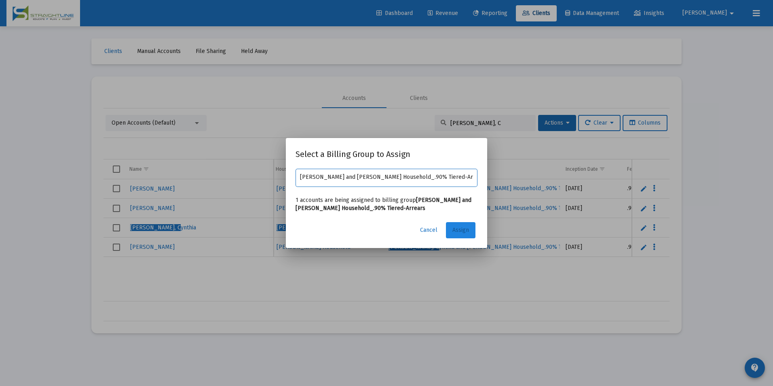
click at [453, 224] on button "Assign" at bounding box center [461, 230] width 30 height 16
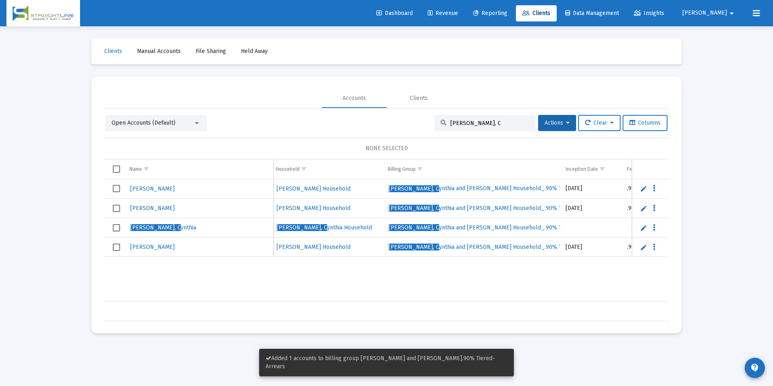
click at [111, 228] on td "Data grid" at bounding box center [113, 227] width 20 height 19
click at [538, 129] on button "Actions" at bounding box center [557, 123] width 38 height 16
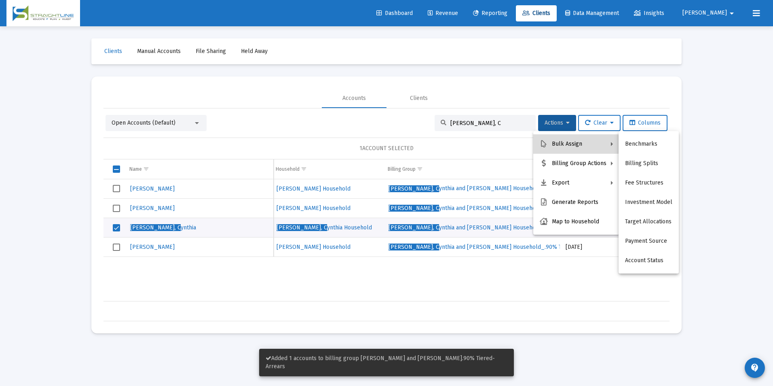
click at [542, 140] on icon at bounding box center [544, 143] width 8 height 7
click at [639, 181] on button "Fee Structures" at bounding box center [648, 182] width 60 height 19
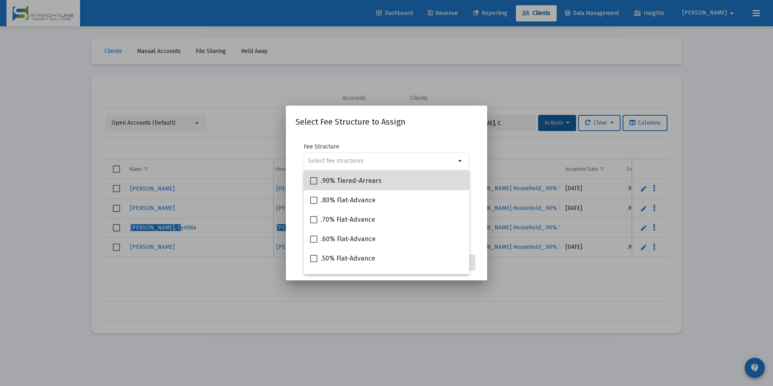
click at [451, 181] on div ".90% Tiered-Arrears" at bounding box center [386, 180] width 153 height 19
checkbox input "true"
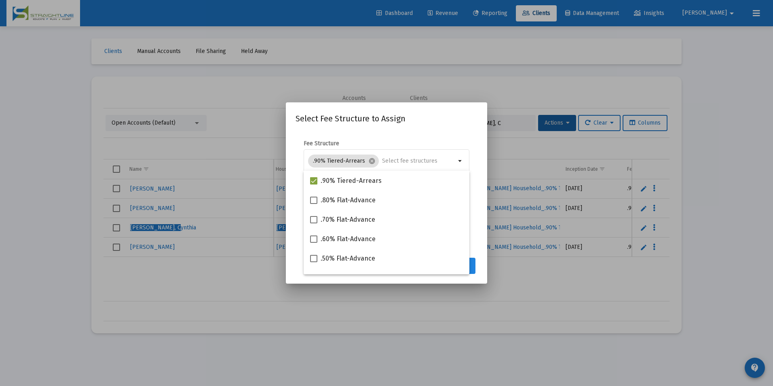
click at [473, 265] on button "Assign" at bounding box center [461, 265] width 30 height 16
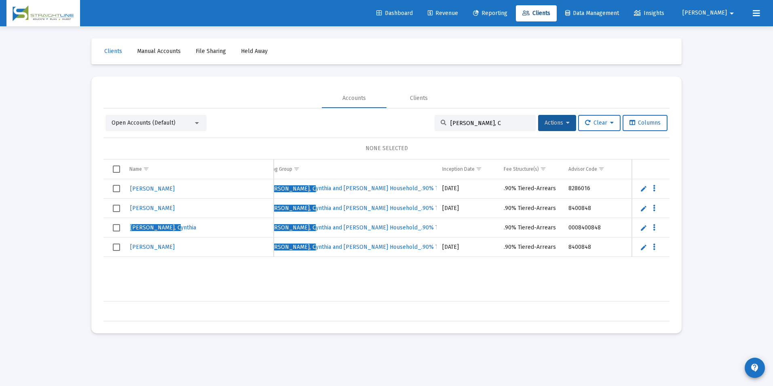
scroll to position [0, 203]
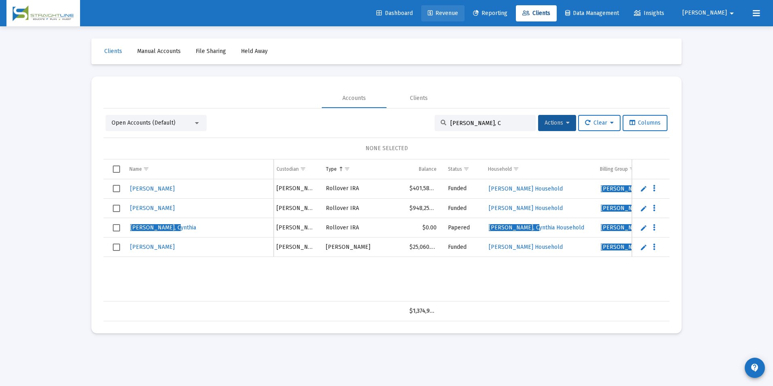
click at [458, 14] on span "Revenue" at bounding box center [443, 13] width 30 height 7
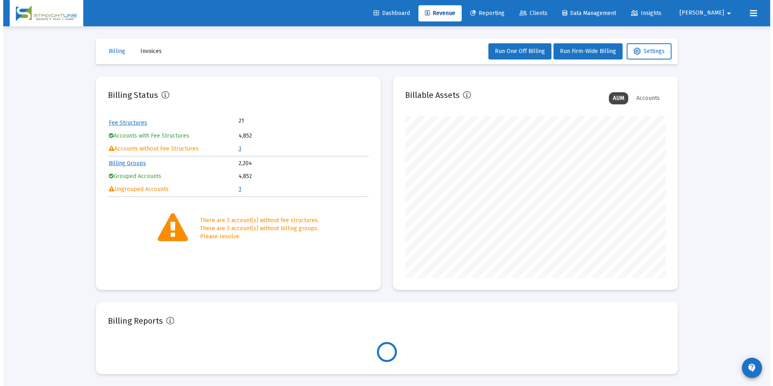
scroll to position [162, 261]
click at [236, 148] on link "3" at bounding box center [236, 148] width 3 height 7
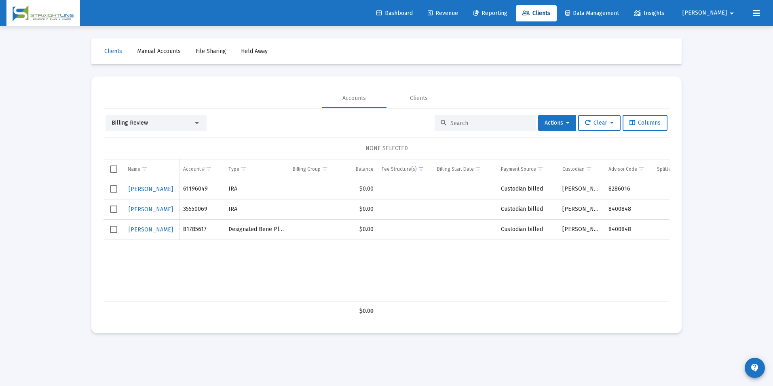
click at [157, 124] on div "Billing Review" at bounding box center [153, 123] width 82 height 8
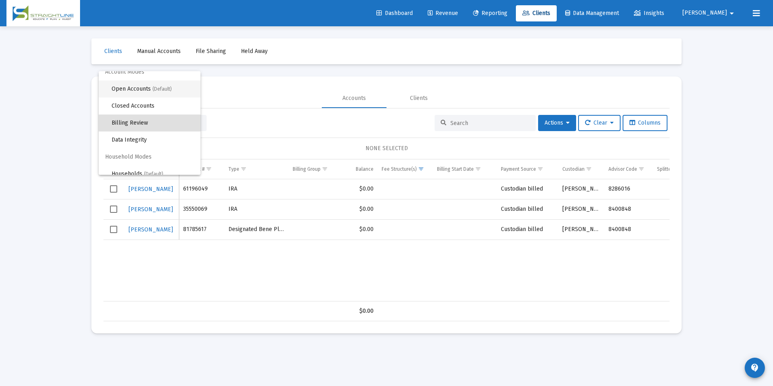
click at [160, 91] on span "(Default)" at bounding box center [161, 89] width 19 height 6
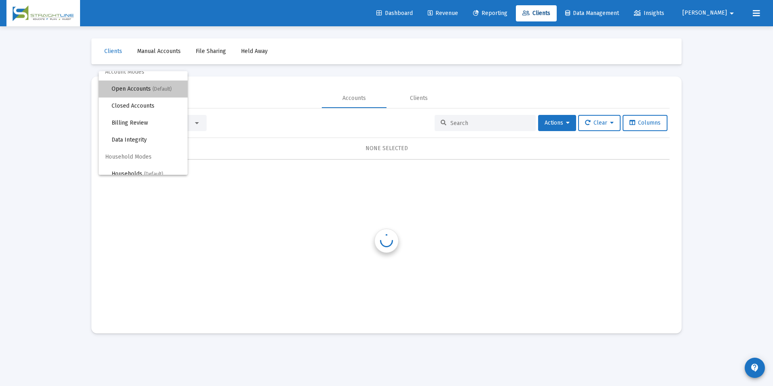
scroll to position [0, 0]
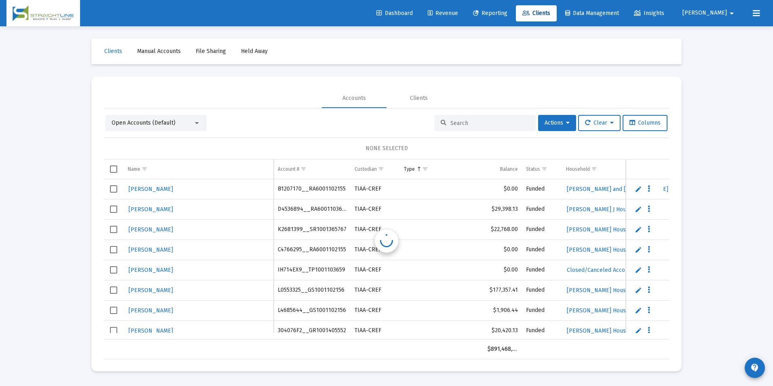
click at [485, 120] on input at bounding box center [489, 123] width 79 height 7
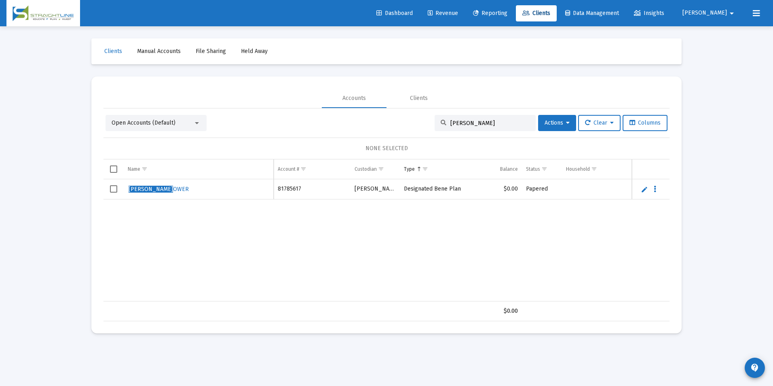
type input "David Br"
drag, startPoint x: 652, startPoint y: 190, endPoint x: 641, endPoint y: 191, distance: 10.9
click at [641, 191] on td "Data grid" at bounding box center [651, 189] width 38 height 20
click at [641, 191] on link "Edit" at bounding box center [644, 189] width 7 height 7
drag, startPoint x: 214, startPoint y: 199, endPoint x: 94, endPoint y: 180, distance: 121.1
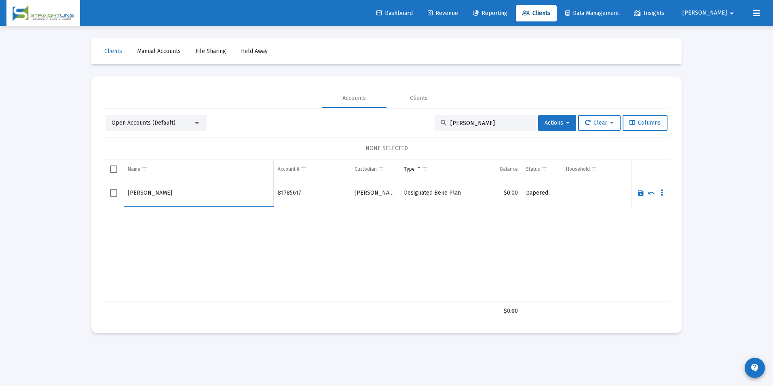
click at [94, 180] on mat-card "Accounts Clients Open Accounts (Default) David Br Actions Clear Columns NONE SE…" at bounding box center [386, 204] width 590 height 257
type input "Brower, David"
click at [643, 193] on link "Save" at bounding box center [640, 192] width 7 height 7
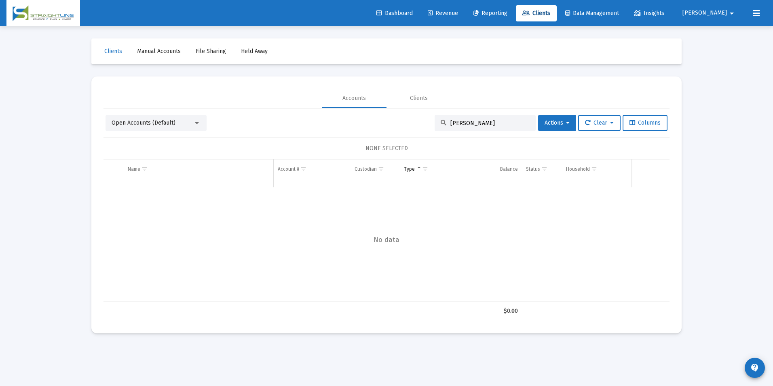
drag, startPoint x: 504, startPoint y: 125, endPoint x: 390, endPoint y: 128, distance: 113.6
click at [391, 128] on div "Open Accounts (Default) David Br Actions Clear Columns" at bounding box center [386, 123] width 562 height 16
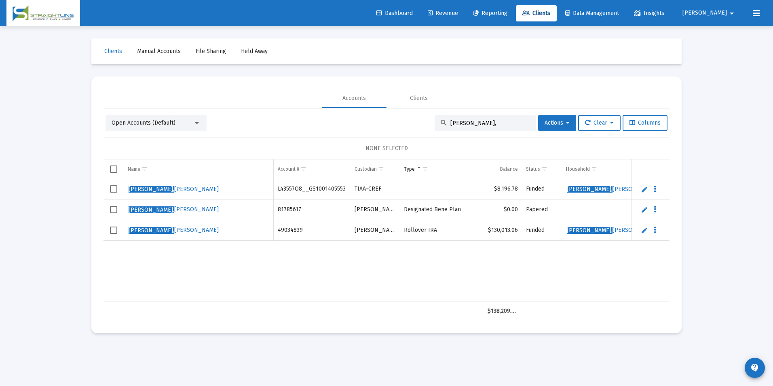
type input "Brower,"
click at [114, 211] on span "Select row" at bounding box center [113, 209] width 7 height 7
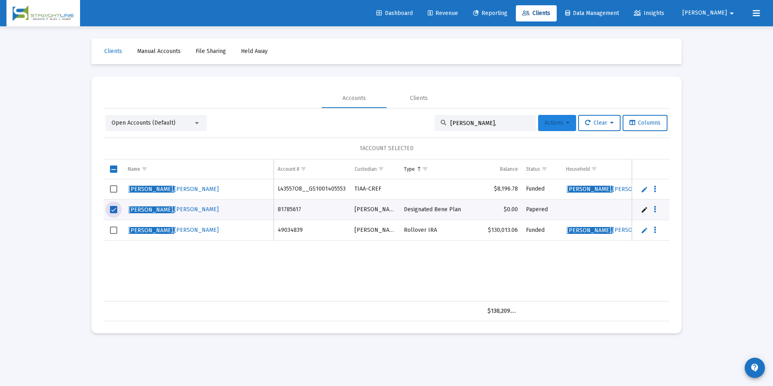
click at [545, 121] on span "Actions" at bounding box center [556, 122] width 25 height 7
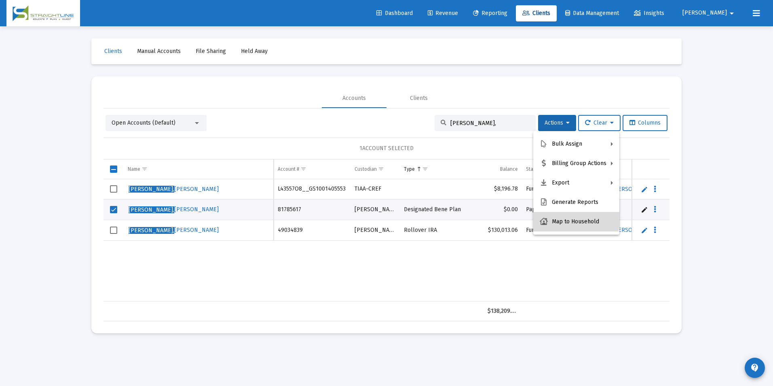
click at [572, 218] on button "Map to Household" at bounding box center [576, 221] width 86 height 19
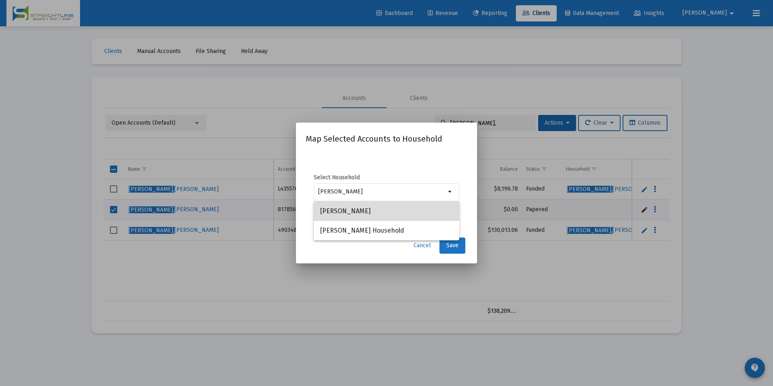
click at [436, 215] on span "Brower, David Household" at bounding box center [386, 210] width 133 height 19
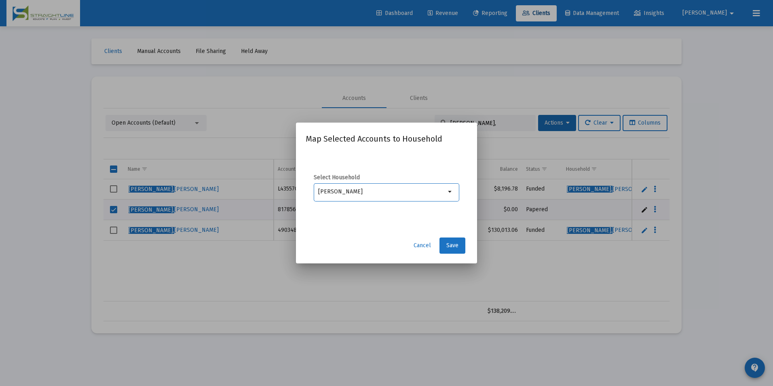
click at [352, 191] on input "Brower, David Household" at bounding box center [381, 191] width 127 height 6
click at [359, 226] on span "[PERSON_NAME] Household" at bounding box center [386, 230] width 133 height 19
type input "[PERSON_NAME] Household"
click at [455, 250] on button "Save" at bounding box center [452, 245] width 26 height 16
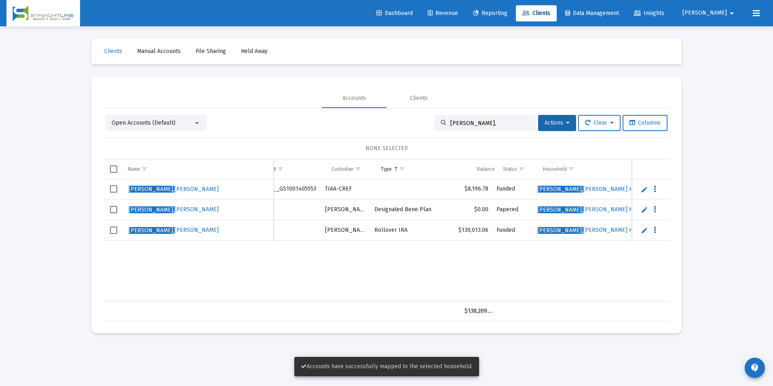
scroll to position [0, 23]
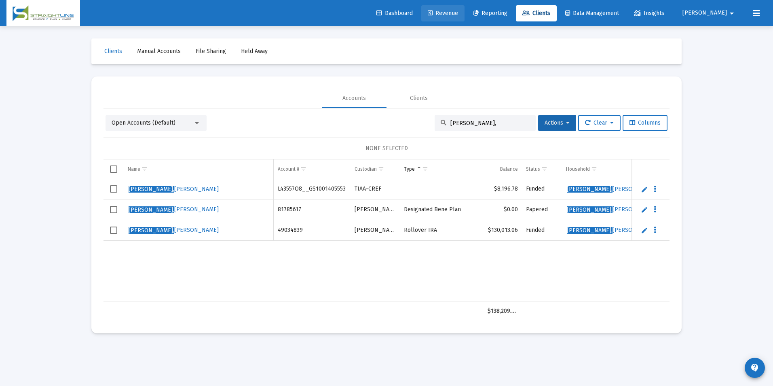
click at [464, 12] on link "Revenue" at bounding box center [442, 13] width 43 height 16
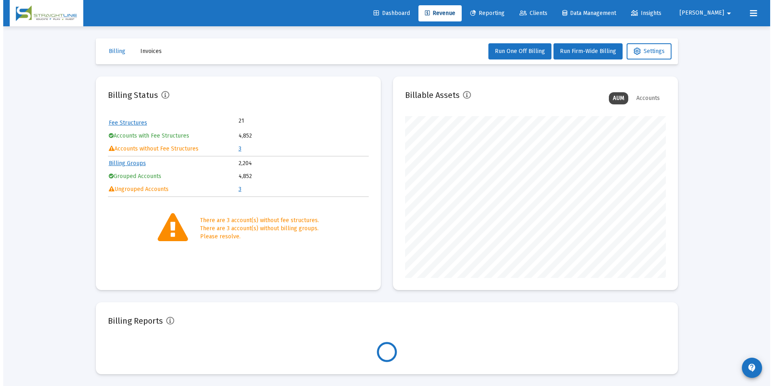
scroll to position [162, 261]
click at [236, 150] on link "3" at bounding box center [236, 148] width 3 height 7
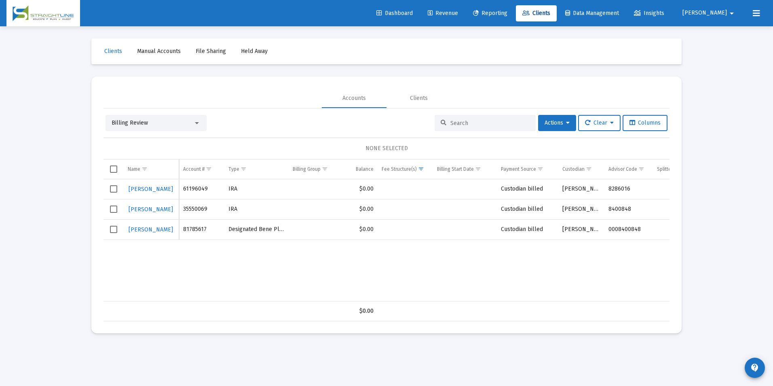
click at [131, 121] on span "Billing Review" at bounding box center [130, 122] width 36 height 7
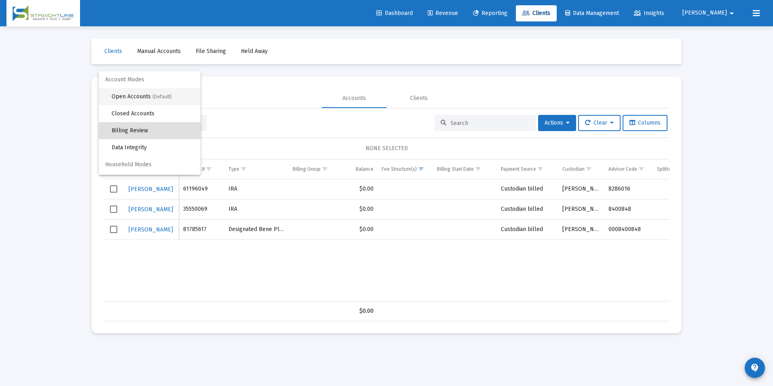
scroll to position [8, 0]
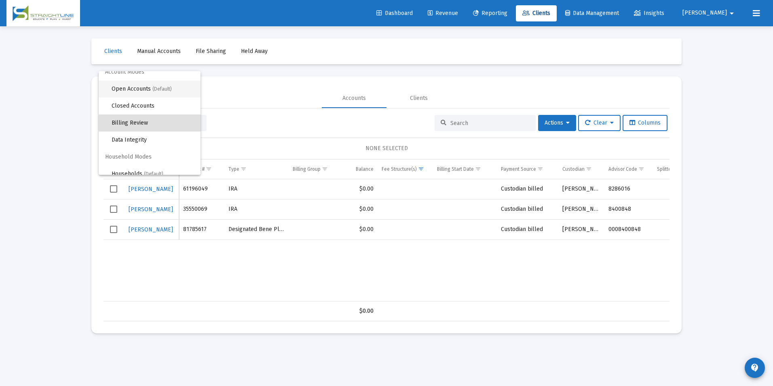
click at [146, 91] on span "Open Accounts (Default)" at bounding box center [153, 88] width 82 height 17
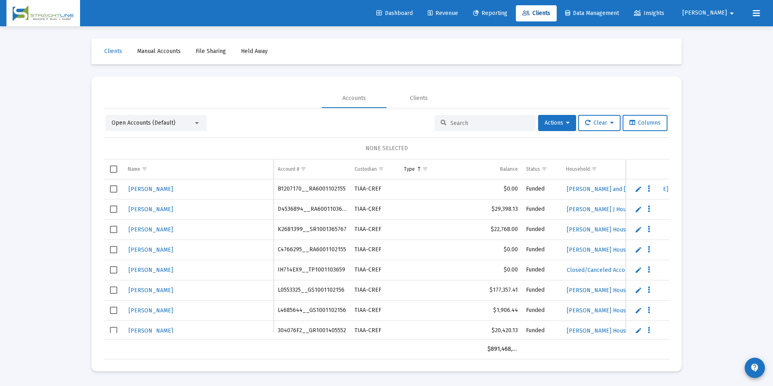
click at [459, 119] on div at bounding box center [484, 123] width 101 height 16
click at [456, 122] on input at bounding box center [489, 123] width 79 height 7
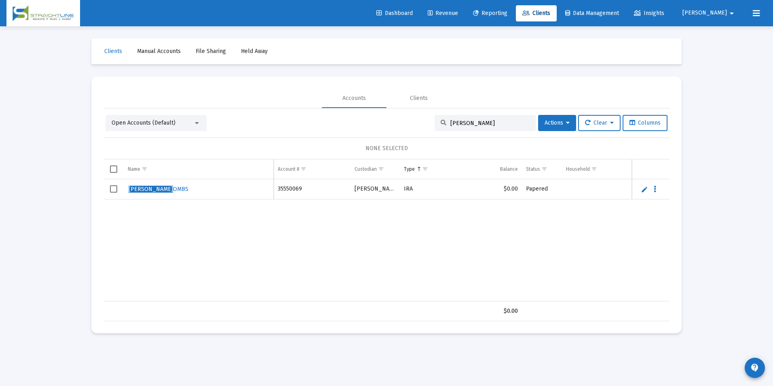
type input "Wayne C"
click at [639, 189] on td "Data grid" at bounding box center [651, 189] width 38 height 20
click at [641, 190] on link "Edit" at bounding box center [644, 189] width 7 height 7
drag, startPoint x: 228, startPoint y: 202, endPoint x: 117, endPoint y: 186, distance: 111.9
click at [117, 186] on tr "[PERSON_NAME]" at bounding box center [386, 193] width 566 height 28
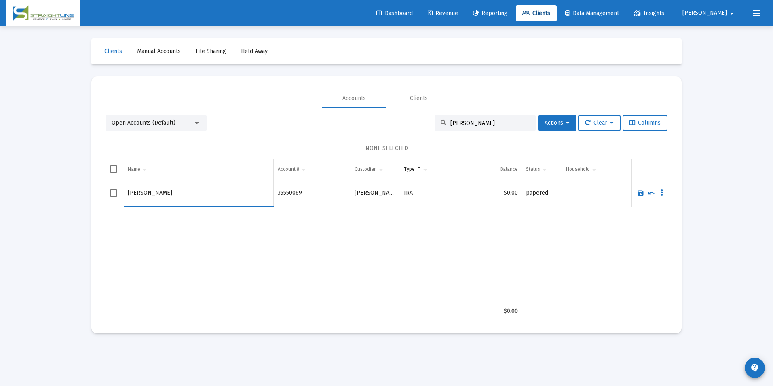
type input "Combs, Wayne"
click at [642, 196] on link "Save" at bounding box center [640, 192] width 7 height 7
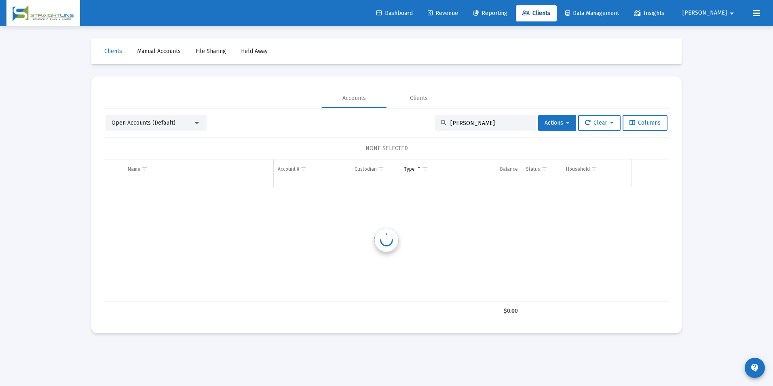
drag, startPoint x: 506, startPoint y: 124, endPoint x: 406, endPoint y: 115, distance: 100.7
click at [406, 115] on div "Open Accounts (Default) Wayne C Actions Clear Columns" at bounding box center [386, 123] width 562 height 16
type input "Combs,"
click at [552, 128] on button "Actions" at bounding box center [557, 123] width 38 height 16
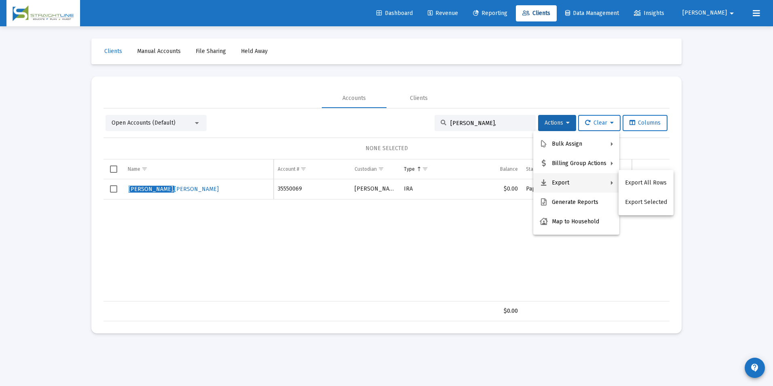
click at [169, 120] on div at bounding box center [386, 193] width 773 height 386
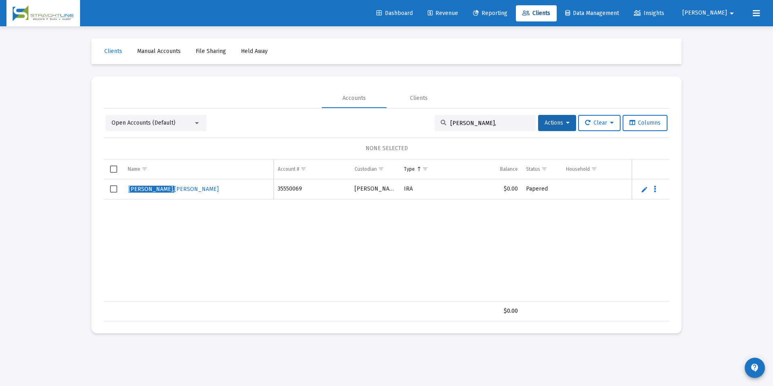
click at [171, 124] on span "Open Accounts (Default)" at bounding box center [144, 122] width 64 height 7
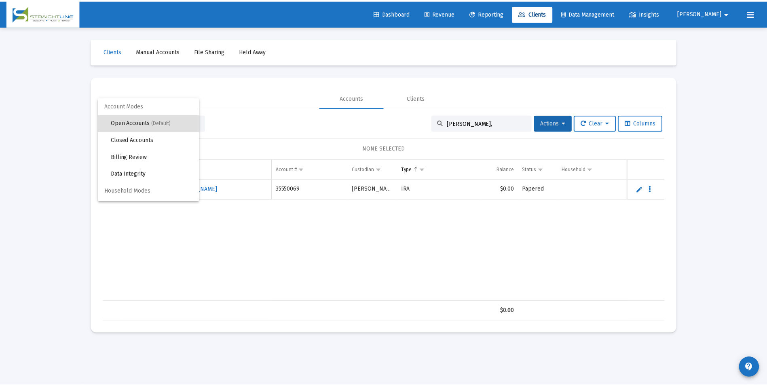
scroll to position [15, 0]
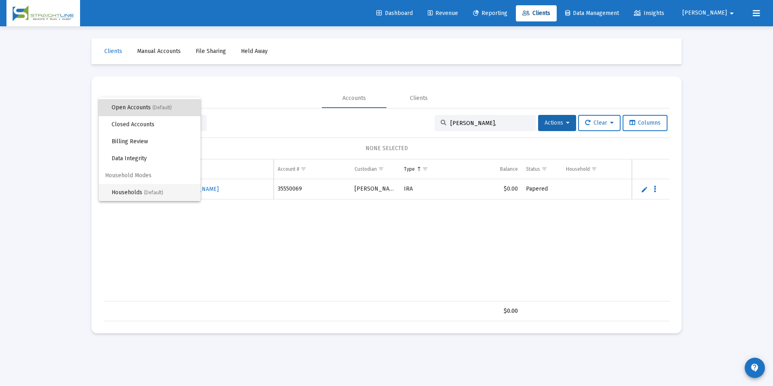
click at [163, 194] on span "(Default)" at bounding box center [153, 193] width 19 height 6
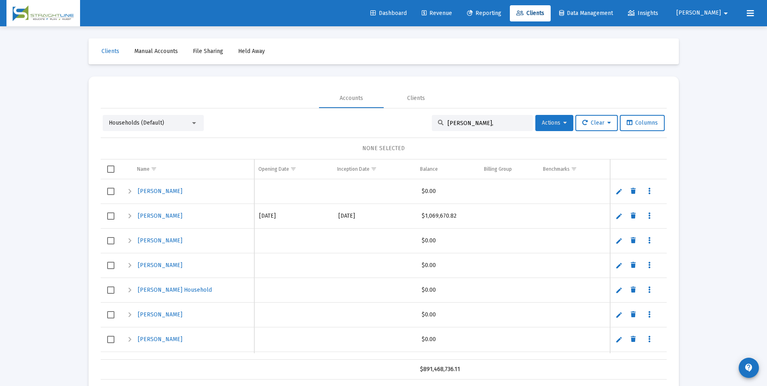
click at [555, 129] on button "Actions" at bounding box center [554, 123] width 38 height 16
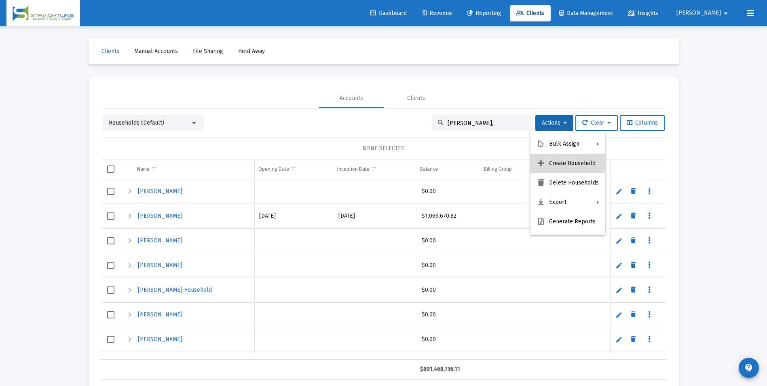
click at [562, 158] on button "Create Household" at bounding box center [567, 163] width 75 height 19
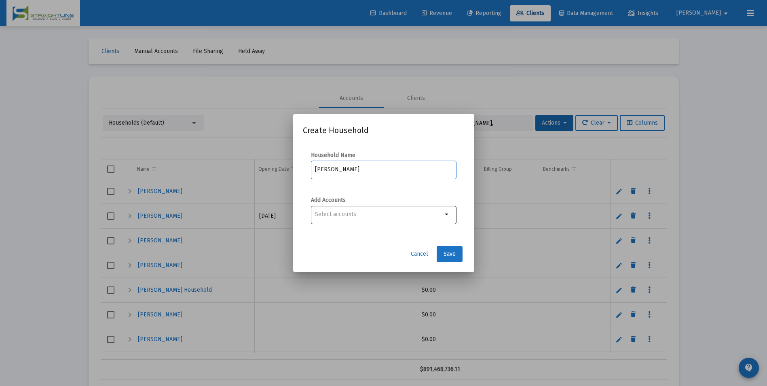
type input "Combs, Wayne Household"
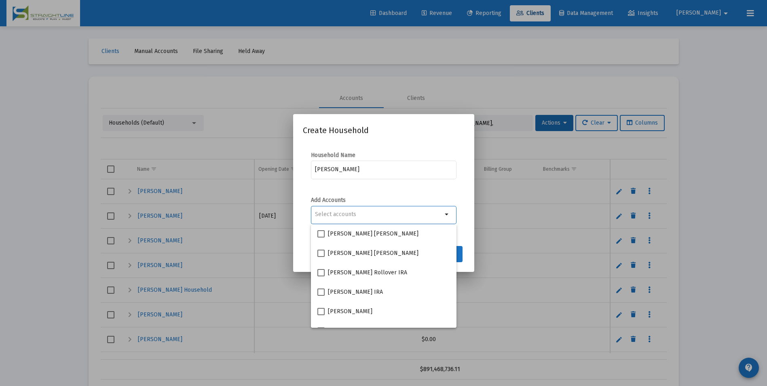
click at [367, 213] on input "Selection" at bounding box center [378, 214] width 127 height 6
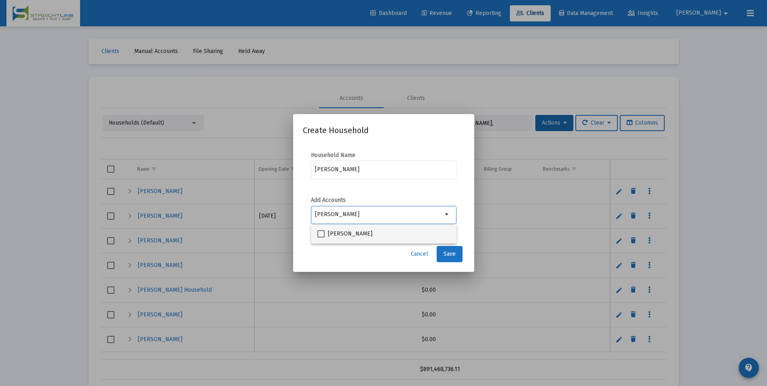
type input "Combs"
click at [363, 235] on span "Combs, Wayne IRA" at bounding box center [350, 234] width 44 height 10
click at [321, 237] on input "Combs, Wayne IRA" at bounding box center [321, 237] width 0 height 0
checkbox input "true"
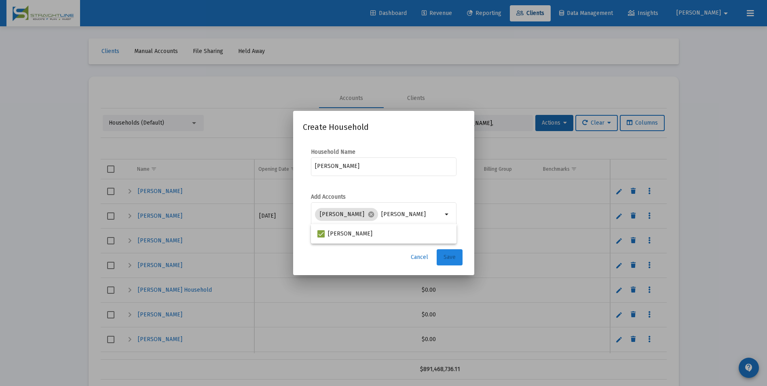
click at [454, 260] on span "Save" at bounding box center [449, 256] width 12 height 7
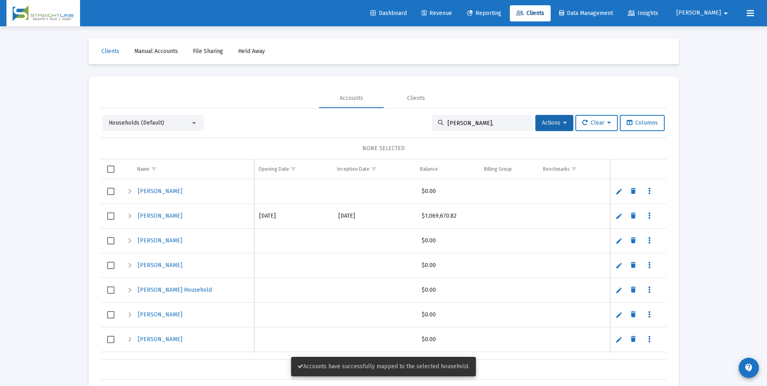
click at [169, 128] on div "Households (Default)" at bounding box center [153, 123] width 101 height 16
click at [169, 122] on div "Households (Default)" at bounding box center [150, 123] width 82 height 8
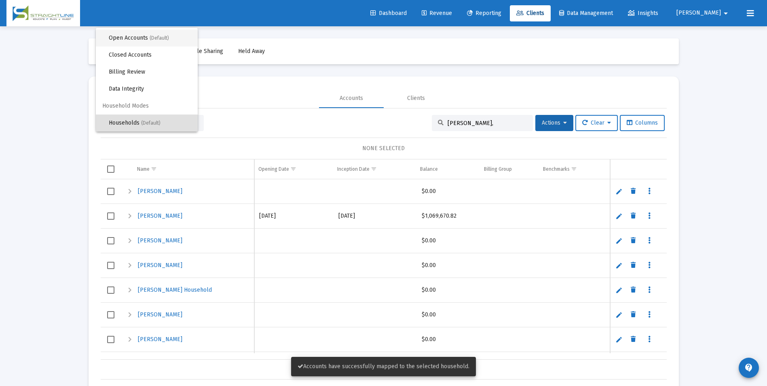
click at [141, 36] on span "Open Accounts (Default)" at bounding box center [150, 38] width 82 height 17
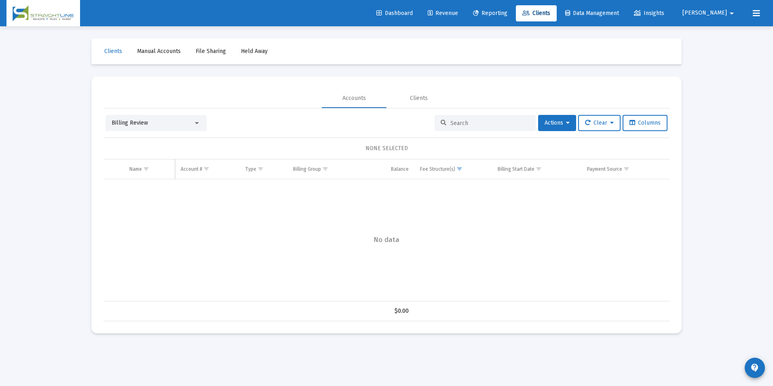
click at [123, 123] on span "Billing Review" at bounding box center [130, 122] width 36 height 7
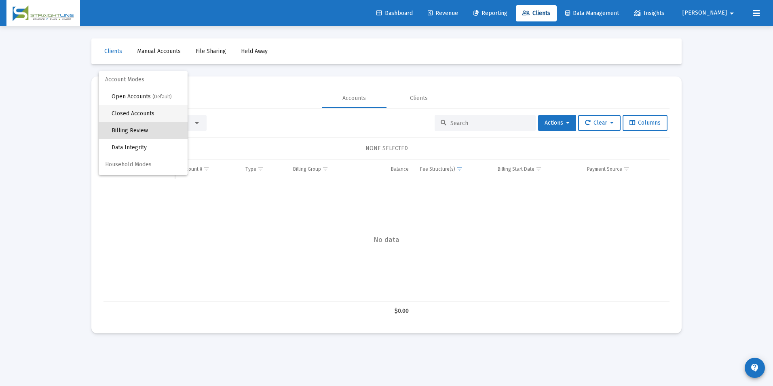
scroll to position [8, 0]
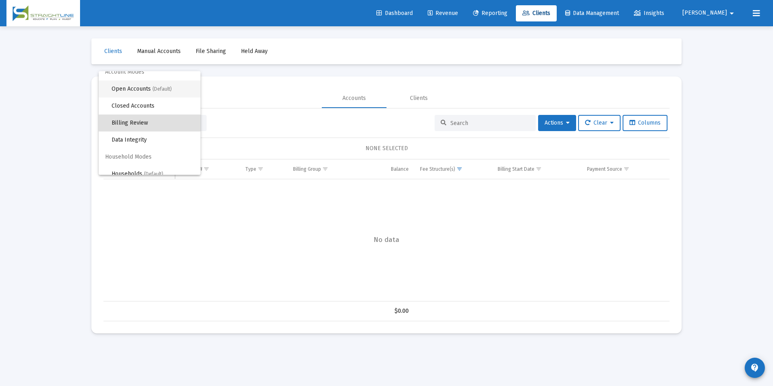
click at [126, 91] on span "Open Accounts (Default)" at bounding box center [153, 88] width 82 height 17
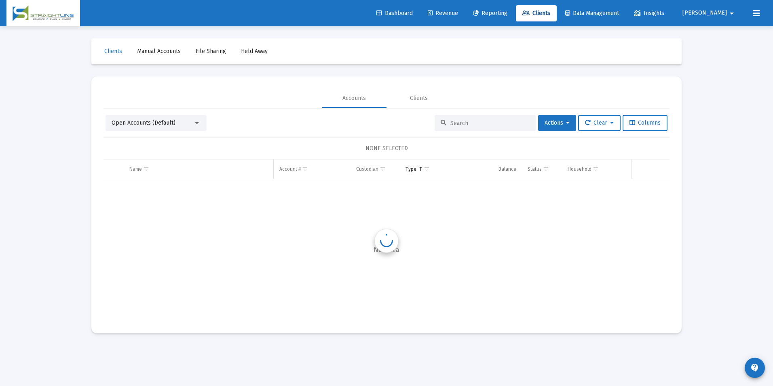
scroll to position [0, 0]
click at [470, 120] on input at bounding box center [489, 123] width 79 height 7
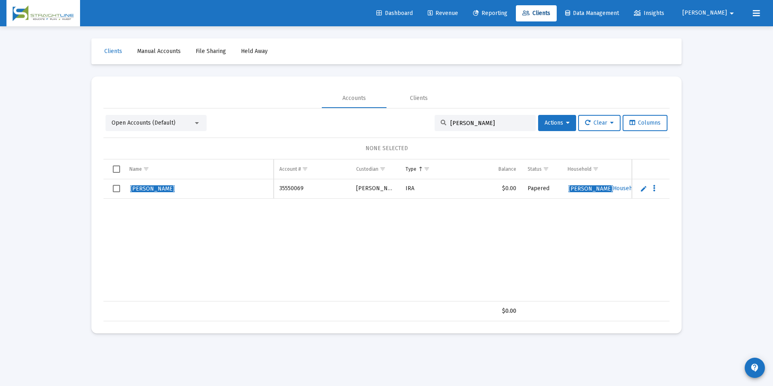
type input "Combs, Wayne"
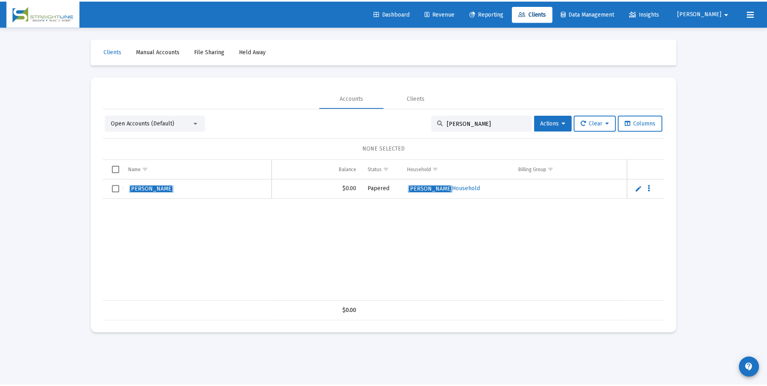
scroll to position [0, 167]
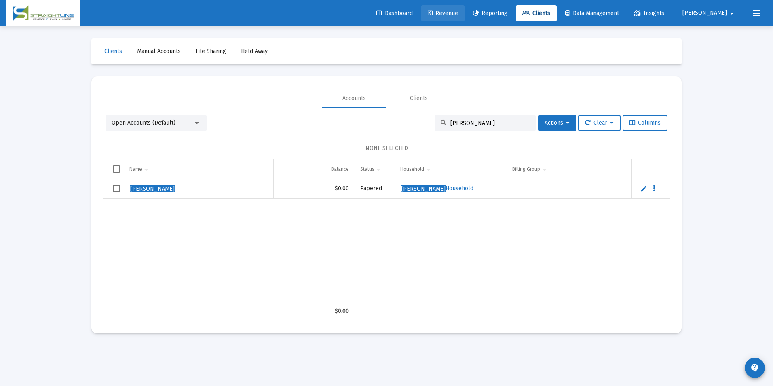
click at [458, 15] on span "Revenue" at bounding box center [443, 13] width 30 height 7
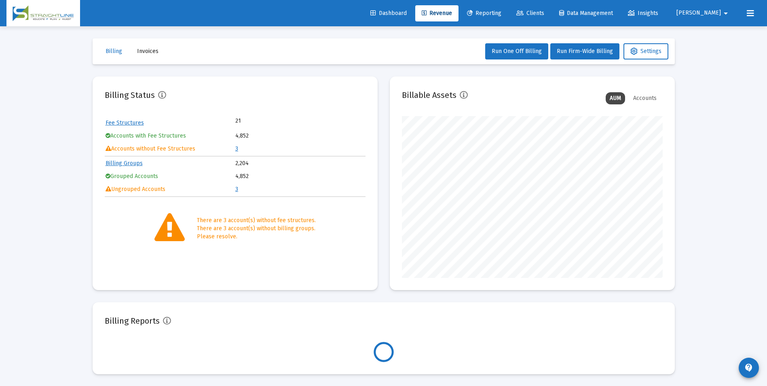
scroll to position [162, 261]
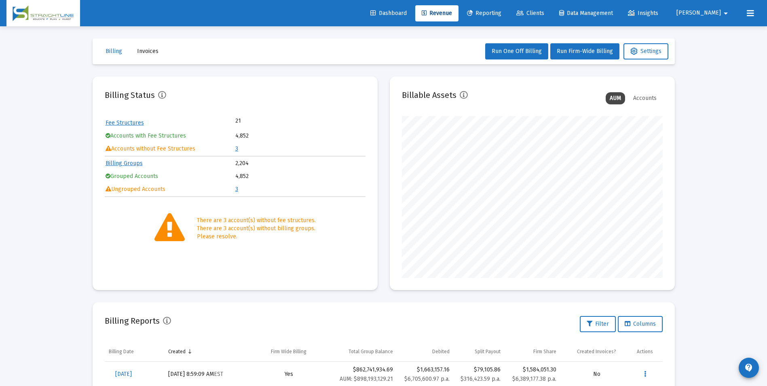
click at [236, 149] on link "3" at bounding box center [236, 148] width 3 height 7
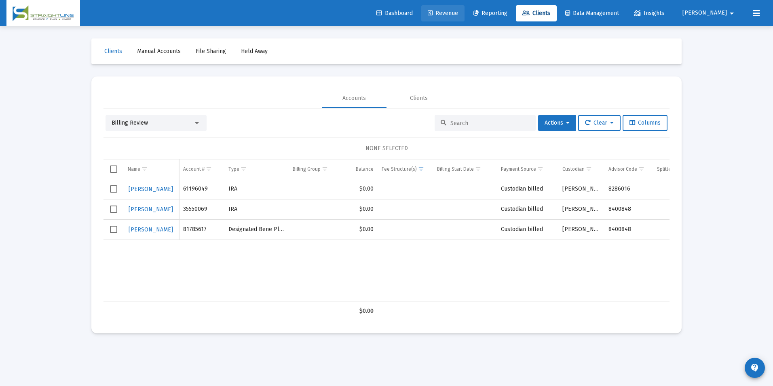
click at [458, 16] on span "Revenue" at bounding box center [443, 13] width 30 height 7
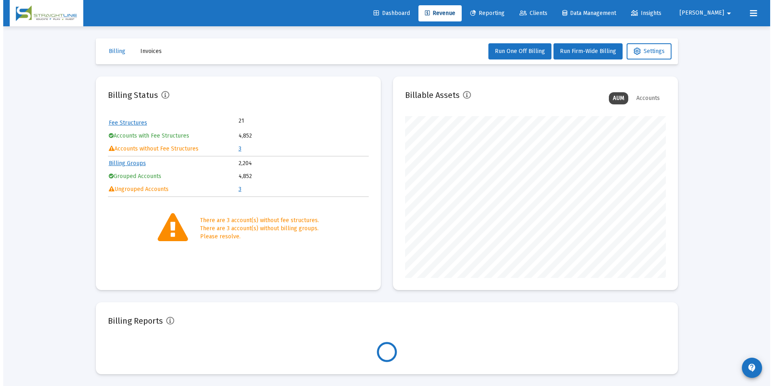
scroll to position [162, 261]
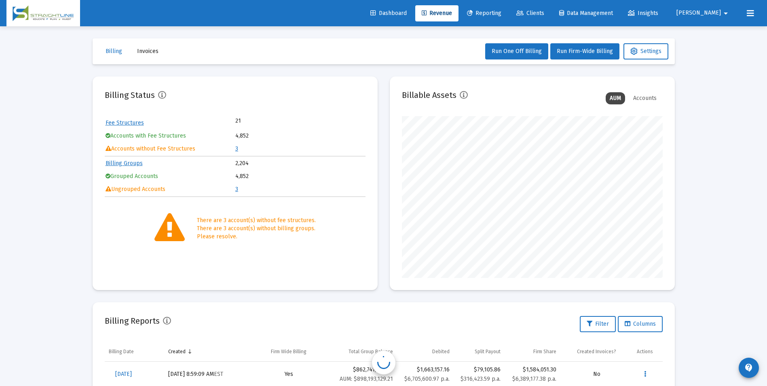
click at [235, 147] on link "3" at bounding box center [236, 148] width 3 height 7
